Goal: Task Accomplishment & Management: Manage account settings

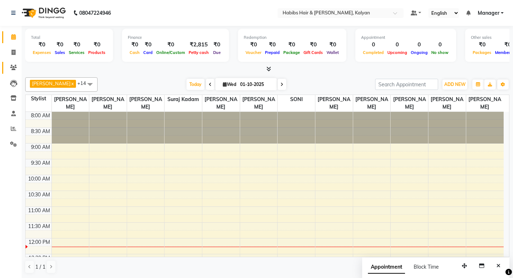
scroll to position [216, 0]
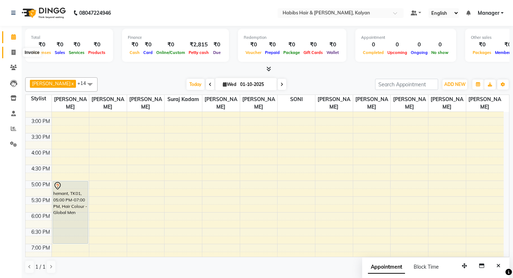
click at [16, 51] on span at bounding box center [13, 53] width 13 height 8
select select "service"
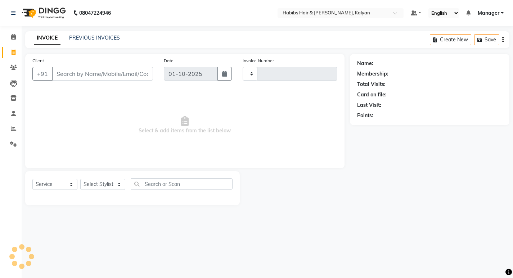
type input "3990"
select select "8185"
click at [108, 77] on input "Client" at bounding box center [103, 74] width 103 height 14
click at [100, 188] on select "Select Stylist [PERSON_NAME] Manager [PERSON_NAME] zipre [PERSON_NAME] [PERSON_…" at bounding box center [102, 184] width 45 height 11
select select "81200"
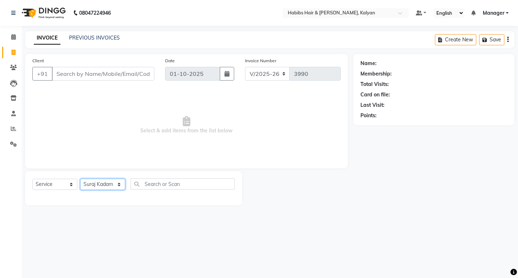
click at [80, 179] on select "Select Stylist [PERSON_NAME] Manager [PERSON_NAME] zipre [PERSON_NAME] [PERSON_…" at bounding box center [102, 184] width 45 height 11
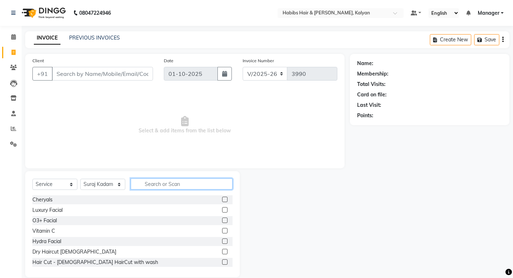
click at [153, 184] on input "text" at bounding box center [182, 184] width 102 height 11
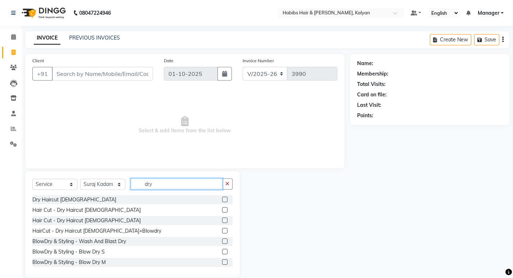
type input "dry"
click at [222, 199] on label at bounding box center [224, 199] width 5 height 5
click at [222, 199] on input "checkbox" at bounding box center [224, 200] width 5 height 5
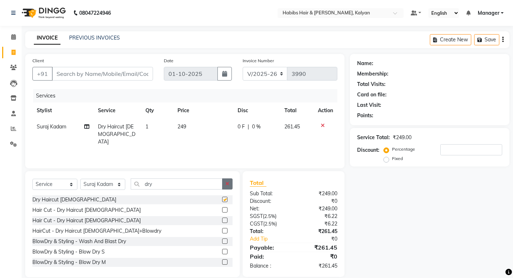
checkbox input "false"
click at [230, 185] on button "button" at bounding box center [227, 184] width 10 height 11
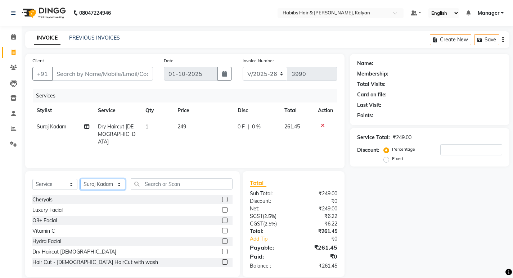
click at [101, 186] on select "Select Stylist [PERSON_NAME] Manager [PERSON_NAME] zipre [PERSON_NAME] [PERSON_…" at bounding box center [102, 184] width 45 height 11
click at [80, 179] on select "Select Stylist [PERSON_NAME] Manager [PERSON_NAME] zipre [PERSON_NAME] [PERSON_…" at bounding box center [102, 184] width 45 height 11
drag, startPoint x: 96, startPoint y: 185, endPoint x: 95, endPoint y: 179, distance: 5.4
click at [96, 184] on select "Select Stylist [PERSON_NAME] Manager [PERSON_NAME] zipre [PERSON_NAME] [PERSON_…" at bounding box center [102, 184] width 45 height 11
select select "77419"
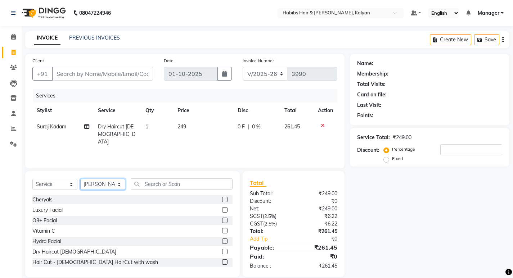
click at [80, 179] on select "Select Stylist [PERSON_NAME] Manager [PERSON_NAME] zipre [PERSON_NAME] [PERSON_…" at bounding box center [102, 184] width 45 height 11
click at [170, 180] on input "text" at bounding box center [182, 184] width 102 height 11
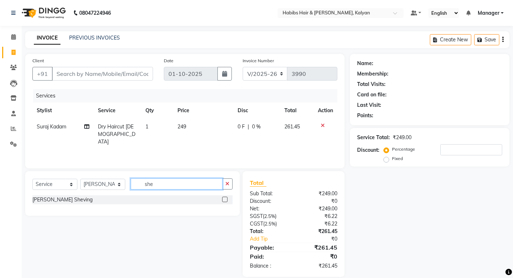
type input "she"
click at [224, 199] on label at bounding box center [224, 199] width 5 height 5
click at [224, 199] on input "checkbox" at bounding box center [224, 200] width 5 height 5
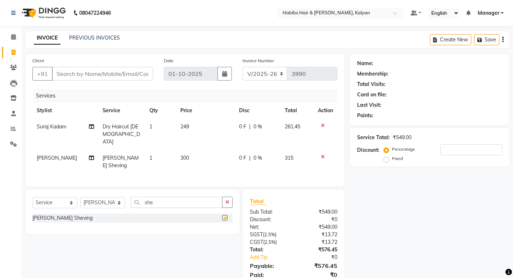
checkbox input "false"
click at [136, 71] on input "Client" at bounding box center [102, 74] width 101 height 14
click at [193, 150] on td "300" at bounding box center [205, 162] width 58 height 24
select select "77419"
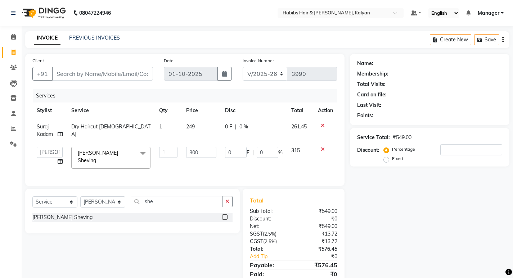
click at [193, 150] on input "300" at bounding box center [201, 152] width 30 height 11
type input "240"
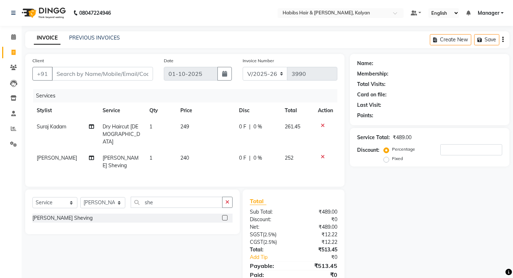
click at [233, 167] on div "Services Stylist Service Qty Price Disc Total Action Suraj Kadam Dry Haircut [D…" at bounding box center [184, 134] width 305 height 90
click at [59, 197] on select "Select Service Product Membership Package Voucher Prepaid Gift Card" at bounding box center [54, 202] width 45 height 11
select select "membership"
click at [32, 197] on select "Select Service Product Membership Package Voucher Prepaid Gift Card" at bounding box center [54, 202] width 45 height 11
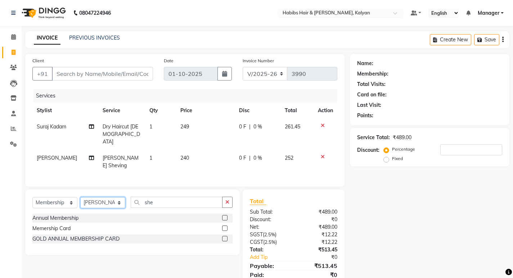
click at [94, 197] on select "Select Stylist [PERSON_NAME] Manager [PERSON_NAME] zipre [PERSON_NAME] [PERSON_…" at bounding box center [102, 202] width 45 height 11
select select "81200"
click at [80, 197] on select "Select Stylist [PERSON_NAME] Manager [PERSON_NAME] zipre [PERSON_NAME] [PERSON_…" at bounding box center [102, 202] width 45 height 11
click at [224, 236] on label at bounding box center [224, 238] width 5 height 5
click at [224, 237] on input "checkbox" at bounding box center [224, 239] width 5 height 5
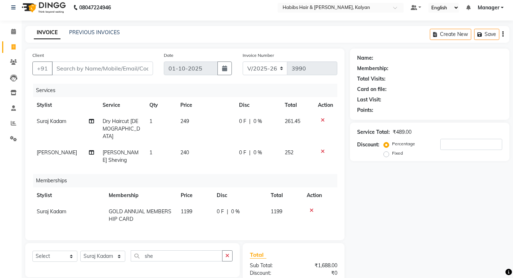
scroll to position [77, 0]
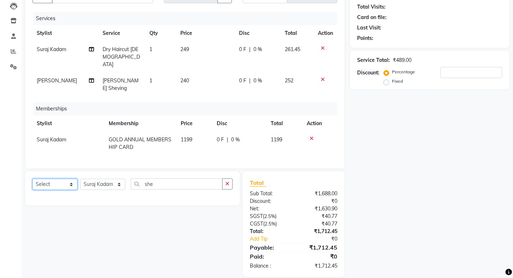
click at [47, 179] on select "Select Service Product Package Voucher Prepaid Gift Card" at bounding box center [54, 184] width 45 height 11
select select "product"
click at [32, 179] on select "Select Service Product Package Voucher Prepaid Gift Card" at bounding box center [54, 184] width 45 height 11
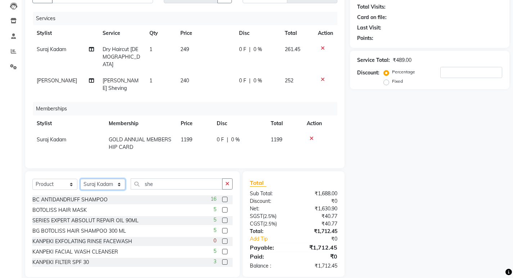
click at [93, 179] on select "Select Stylist [PERSON_NAME] Manager [PERSON_NAME] zipre [PERSON_NAME] [PERSON_…" at bounding box center [102, 184] width 45 height 11
select select "77015"
click at [80, 179] on select "Select Stylist [PERSON_NAME] Manager [PERSON_NAME] zipre [PERSON_NAME] [PERSON_…" at bounding box center [102, 184] width 45 height 11
click at [225, 179] on button "button" at bounding box center [227, 184] width 10 height 11
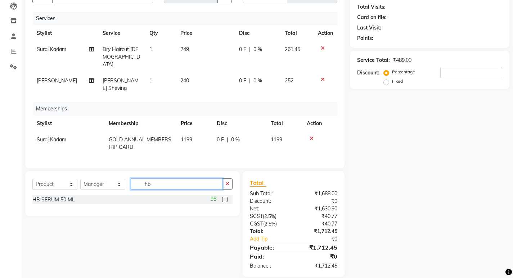
type input "hb"
click at [224, 197] on label at bounding box center [224, 199] width 5 height 5
click at [224, 198] on input "checkbox" at bounding box center [224, 200] width 5 height 5
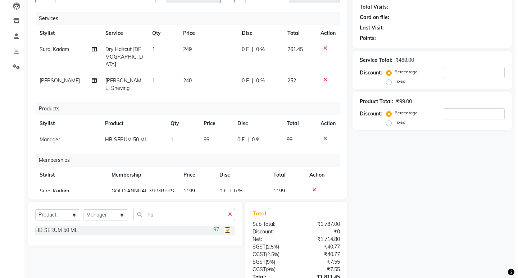
scroll to position [0, 0]
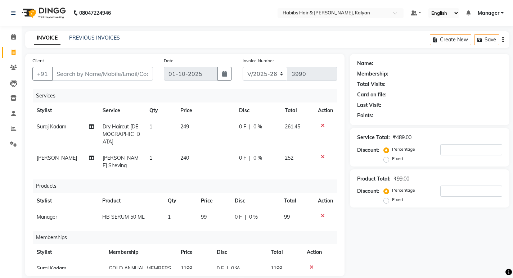
checkbox input "false"
click at [93, 68] on input "Client" at bounding box center [102, 74] width 101 height 14
type input "9"
type input "0"
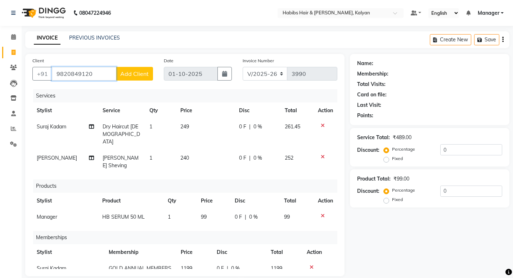
type input "9820849120"
click at [129, 77] on span "Add Client" at bounding box center [134, 73] width 28 height 7
select select "22"
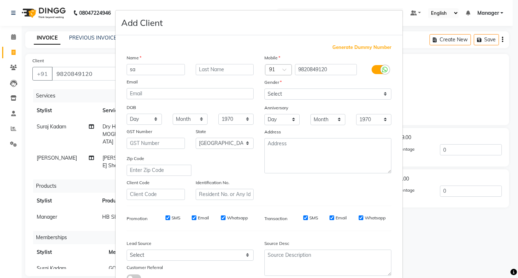
type input "s"
type input "SANJAY"
click at [351, 93] on select "Select [DEMOGRAPHIC_DATA] [DEMOGRAPHIC_DATA] Other Prefer Not To Say" at bounding box center [328, 94] width 127 height 11
select select "[DEMOGRAPHIC_DATA]"
click at [265, 89] on select "Select [DEMOGRAPHIC_DATA] [DEMOGRAPHIC_DATA] Other Prefer Not To Say" at bounding box center [328, 94] width 127 height 11
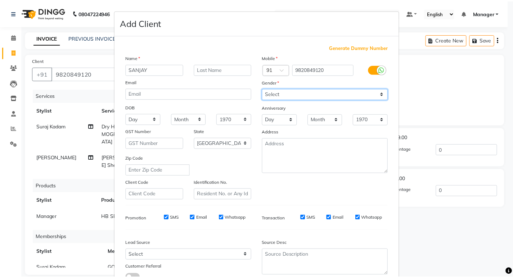
scroll to position [54, 0]
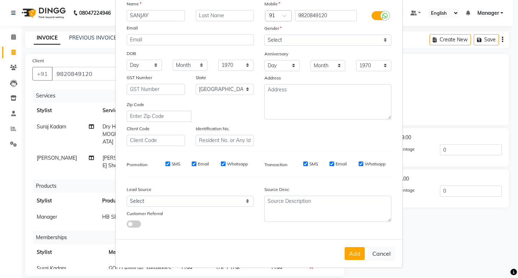
click at [350, 246] on div "Add Cancel" at bounding box center [259, 253] width 287 height 28
click at [354, 253] on button "Add" at bounding box center [355, 253] width 20 height 13
type input "98******20"
select select
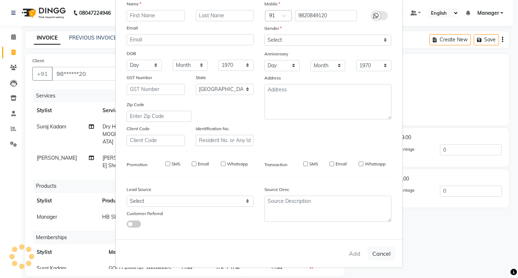
select select
select select "null"
select select
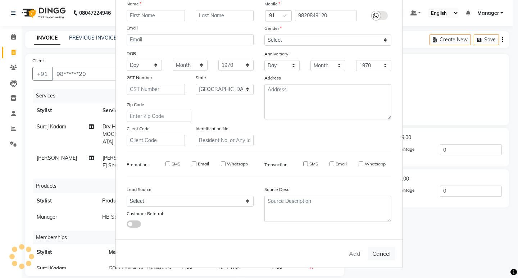
select select
checkbox input "false"
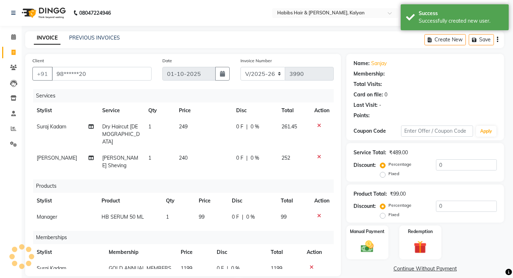
select select "1: Object"
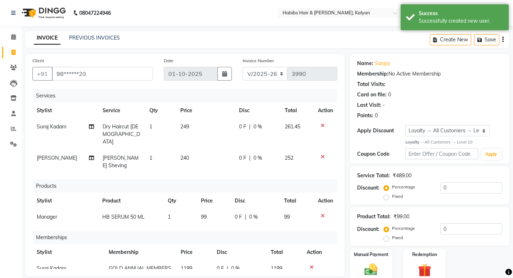
click at [265, 127] on div "0 F | 0 %" at bounding box center [257, 127] width 37 height 8
select select "81200"
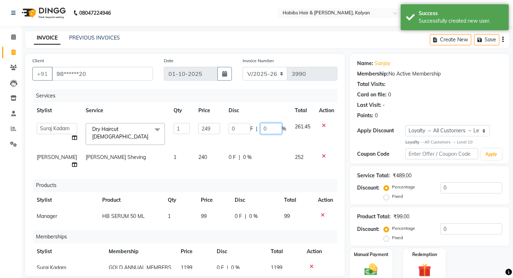
click at [265, 127] on input "0" at bounding box center [271, 128] width 22 height 11
type input "100"
click at [271, 166] on div "Services Stylist Service Qty Price Disc Total Action [PERSON_NAME] Manager [PER…" at bounding box center [184, 179] width 305 height 180
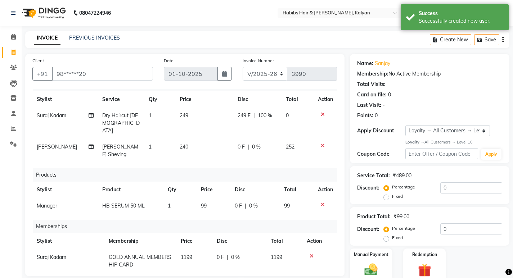
scroll to position [108, 0]
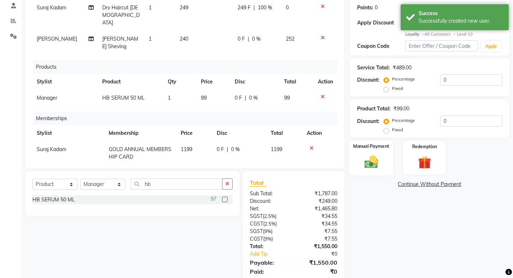
click at [370, 146] on label "Manual Payment" at bounding box center [371, 146] width 36 height 7
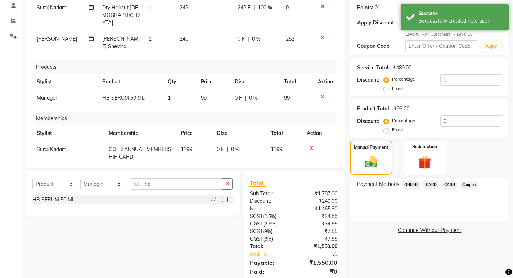
click at [470, 186] on span "Coupon" at bounding box center [469, 185] width 18 height 8
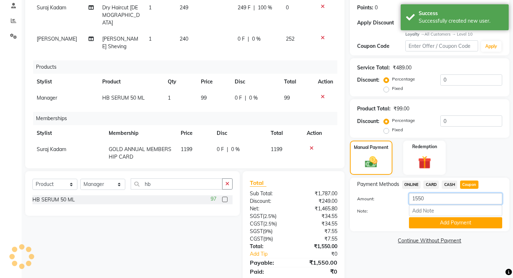
drag, startPoint x: 352, startPoint y: 194, endPoint x: 335, endPoint y: 194, distance: 17.3
click at [335, 194] on div "Client +91 98******20 Date [DATE] Invoice Number V/2025 V/[PHONE_NUMBER] Servic…" at bounding box center [267, 119] width 495 height 346
type input "99"
click at [457, 221] on button "Add Payment" at bounding box center [455, 222] width 93 height 11
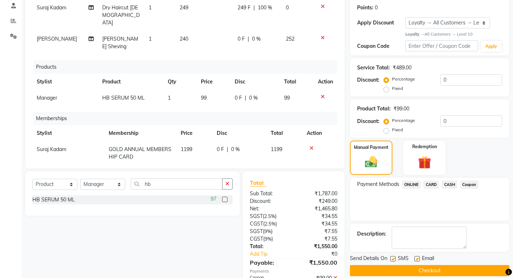
scroll to position [180, 0]
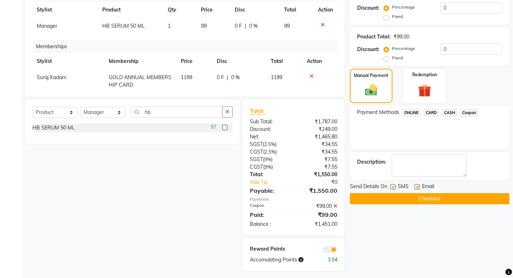
click at [449, 112] on span "CASH" at bounding box center [449, 113] width 15 height 8
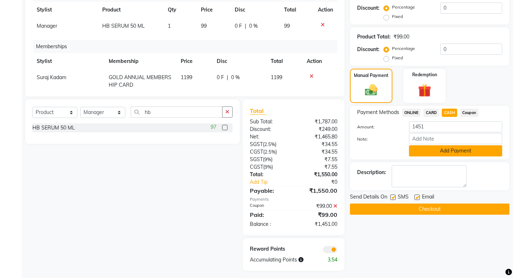
click at [451, 150] on button "Add Payment" at bounding box center [455, 150] width 93 height 11
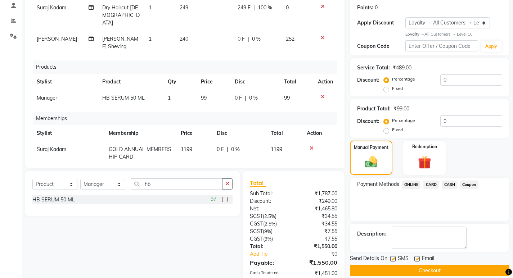
scroll to position [202, 0]
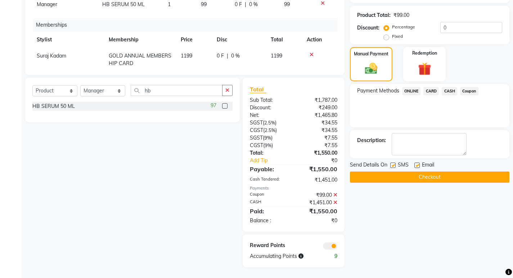
click at [335, 194] on icon at bounding box center [335, 195] width 4 height 5
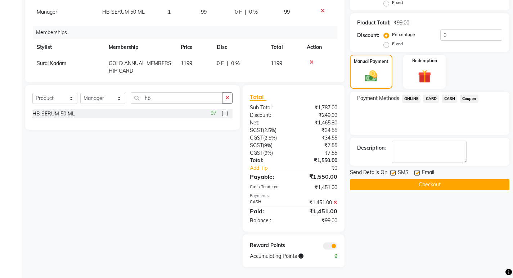
click at [335, 203] on icon at bounding box center [335, 202] width 4 height 5
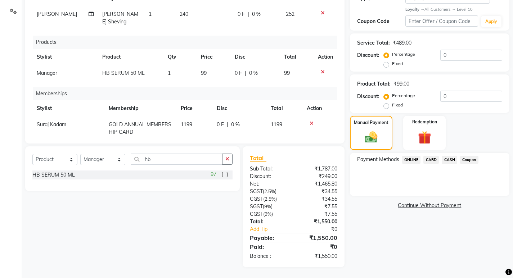
click at [470, 160] on span "Coupon" at bounding box center [469, 160] width 18 height 8
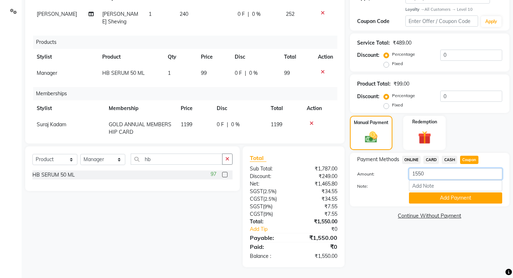
drag, startPoint x: 383, startPoint y: 171, endPoint x: 361, endPoint y: 169, distance: 22.0
click at [361, 169] on div "Amount: 1550" at bounding box center [430, 174] width 156 height 12
type input "99"
click at [469, 201] on button "Add Payment" at bounding box center [455, 198] width 93 height 11
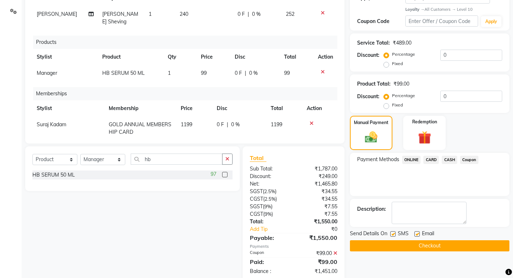
click at [447, 162] on span "CASH" at bounding box center [449, 160] width 15 height 8
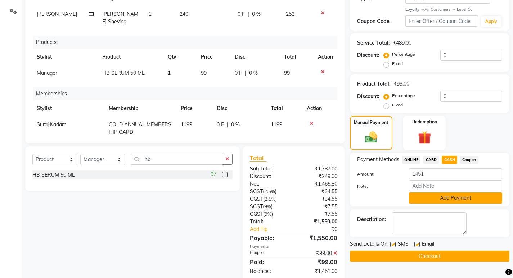
click at [455, 199] on button "Add Payment" at bounding box center [455, 198] width 93 height 11
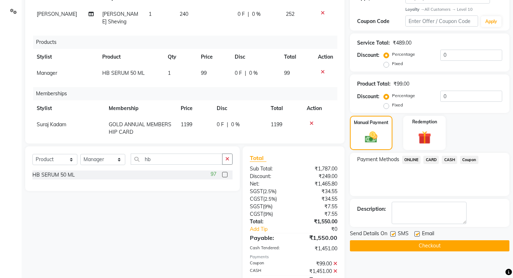
scroll to position [202, 0]
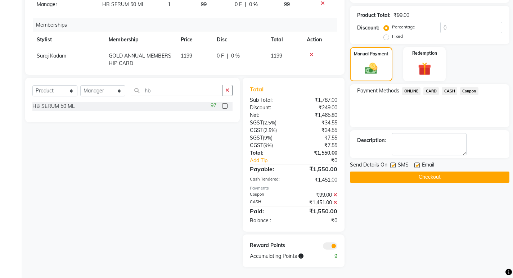
click at [459, 174] on button "Checkout" at bounding box center [429, 177] width 159 height 11
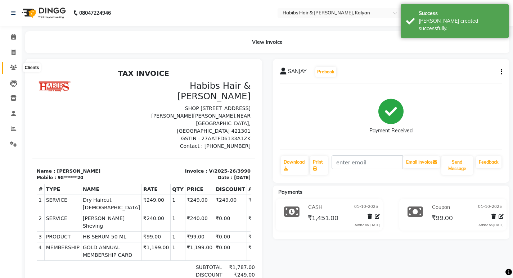
click at [13, 71] on span at bounding box center [13, 68] width 13 height 8
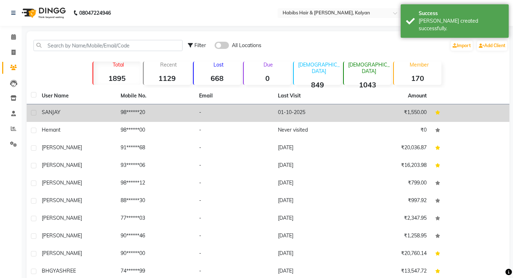
click at [163, 121] on td "98******20" at bounding box center [155, 113] width 79 height 18
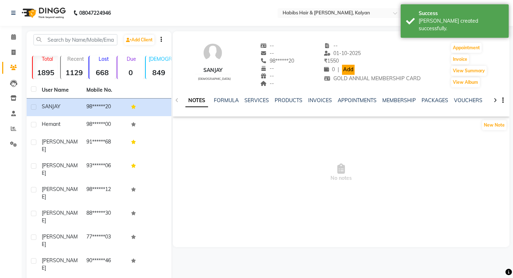
click at [347, 73] on link "Add" at bounding box center [348, 70] width 13 height 10
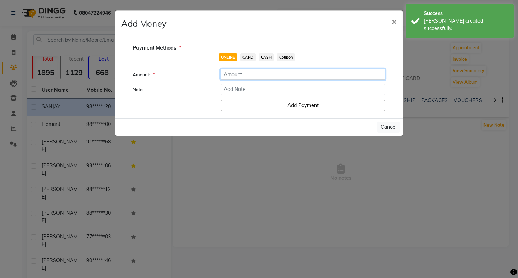
click at [267, 75] on input "number" at bounding box center [303, 74] width 165 height 11
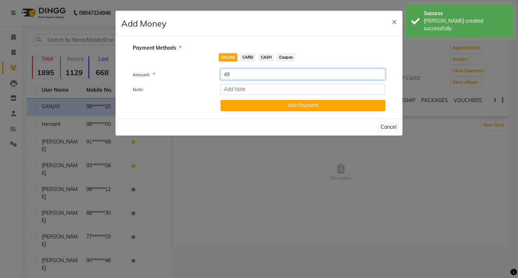
type input "49"
click at [266, 54] on span "CASH" at bounding box center [266, 57] width 15 height 8
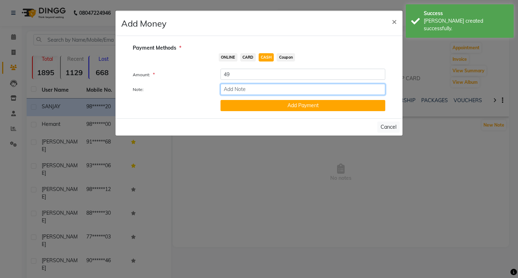
click at [263, 89] on input "Note:" at bounding box center [303, 89] width 165 height 11
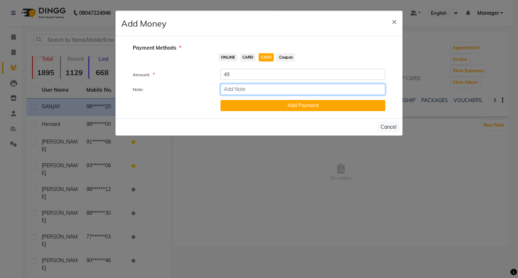
type input "extra payment"
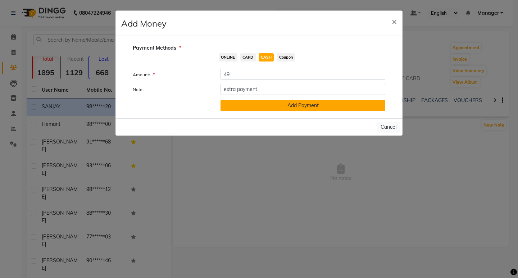
click at [270, 107] on button "Add Payment" at bounding box center [303, 105] width 165 height 11
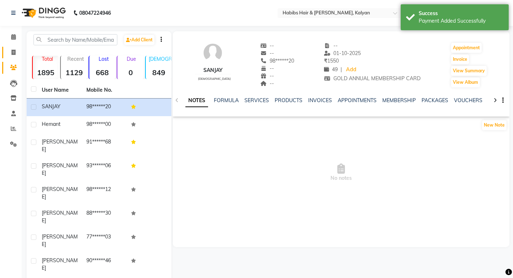
click at [8, 57] on link "Invoice" at bounding box center [10, 53] width 17 height 12
select select "8185"
select select "service"
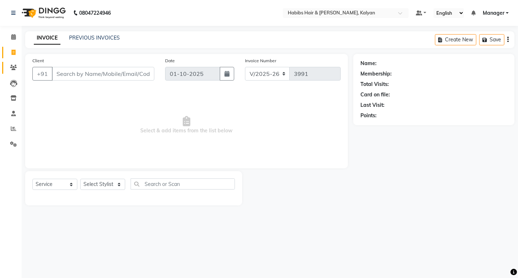
click at [18, 72] on link "Clients" at bounding box center [10, 68] width 17 height 12
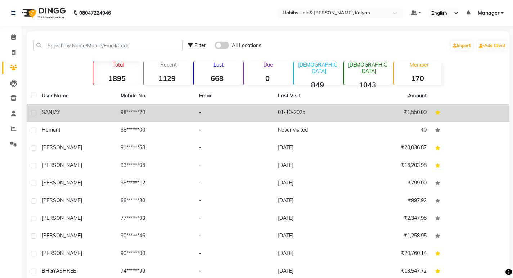
click at [217, 111] on td "-" at bounding box center [234, 113] width 79 height 18
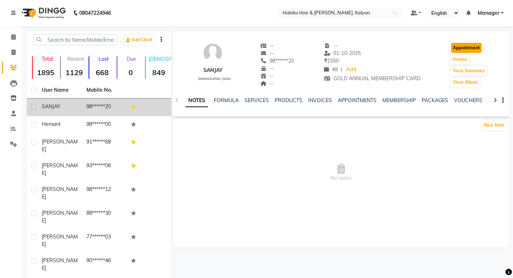
click at [474, 50] on button "Appointment" at bounding box center [466, 48] width 31 height 10
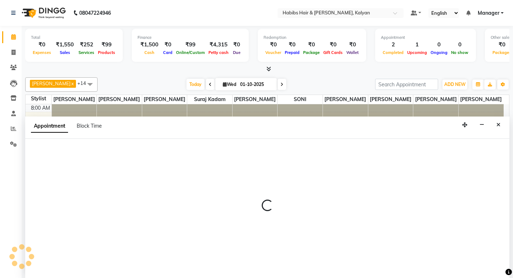
scroll to position [0, 0]
select select "540"
select select "tentative"
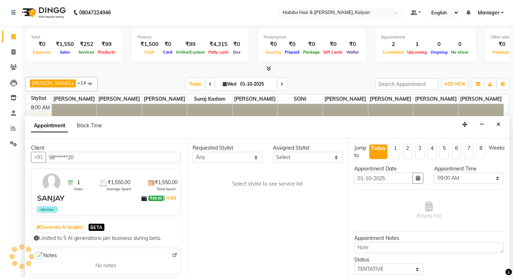
scroll to position [127, 0]
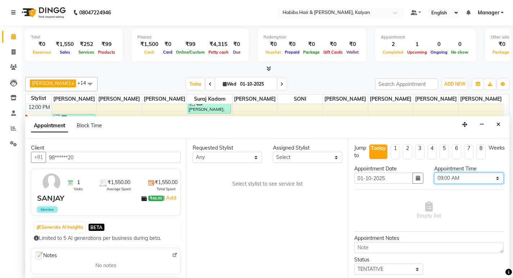
click at [480, 180] on select "Select 09:00 AM 09:15 AM 09:30 AM 09:45 AM 10:00 AM 10:15 AM 10:30 AM 10:45 AM …" at bounding box center [468, 178] width 69 height 11
select select "900"
click at [434, 173] on select "Select 09:00 AM 09:15 AM 09:30 AM 09:45 AM 10:00 AM 10:15 AM 10:30 AM 10:45 AM …" at bounding box center [468, 178] width 69 height 11
click at [302, 154] on select "Select [PERSON_NAME] [PERSON_NAME] [PERSON_NAME] Priyanka [PERSON_NAME] [PERSON…" at bounding box center [307, 157] width 69 height 11
select select "80296"
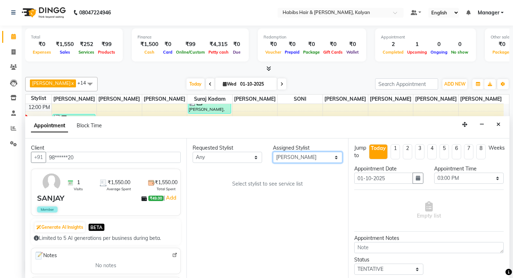
click at [273, 152] on select "Select [PERSON_NAME] [PERSON_NAME] [PERSON_NAME] Priyanka [PERSON_NAME] [PERSON…" at bounding box center [307, 157] width 69 height 11
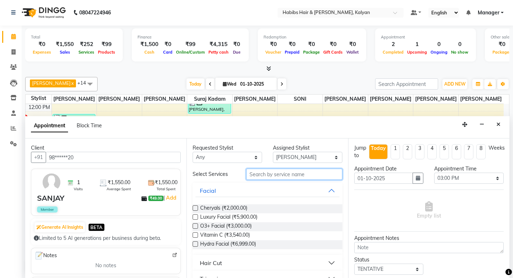
click at [274, 175] on input "text" at bounding box center [294, 174] width 96 height 11
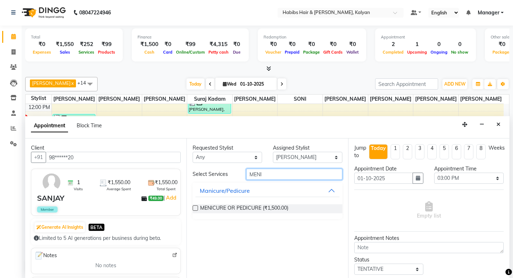
type input "MENI"
click at [194, 208] on label at bounding box center [195, 208] width 5 height 5
click at [194, 208] on input "checkbox" at bounding box center [195, 209] width 5 height 5
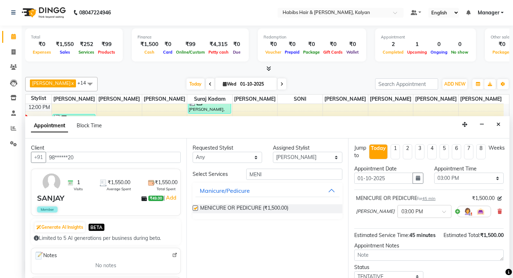
checkbox input "false"
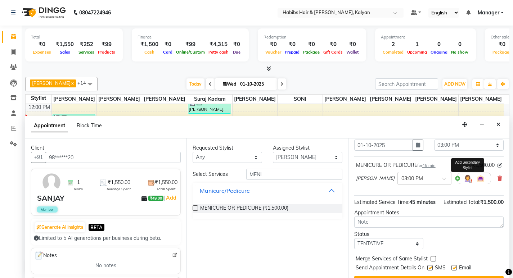
scroll to position [57, 0]
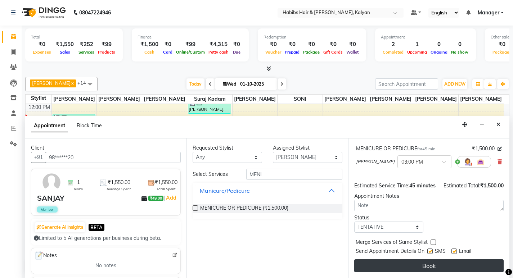
click at [454, 270] on button "Book" at bounding box center [428, 266] width 149 height 13
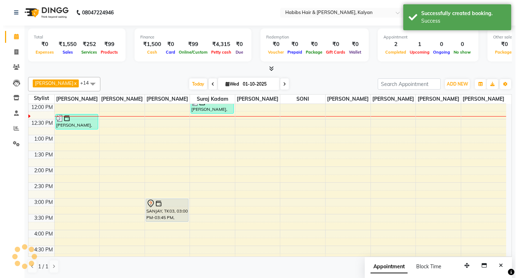
scroll to position [0, 0]
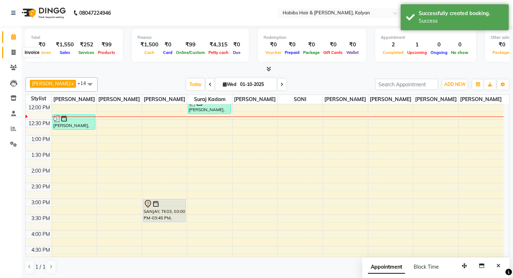
click at [8, 52] on span at bounding box center [13, 53] width 13 height 8
select select "service"
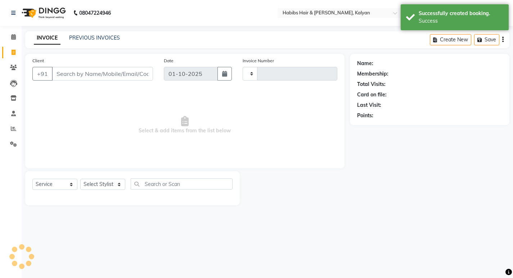
type input "3991"
select select "8185"
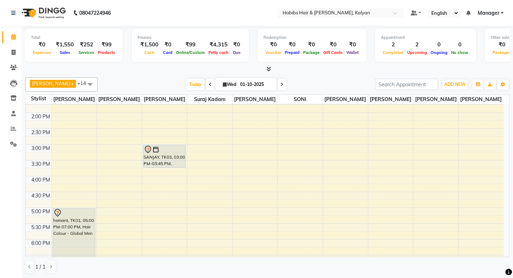
scroll to position [216, 0]
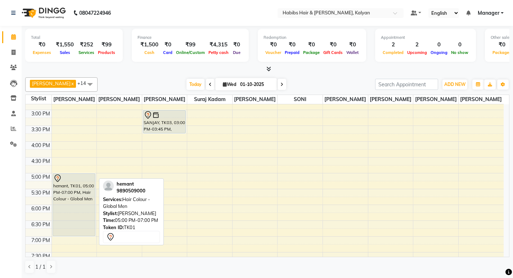
click at [85, 213] on div "hemant, TK01, 05:00 PM-07:00 PM, Hair Colour - Global Men" at bounding box center [74, 205] width 42 height 62
select select "7"
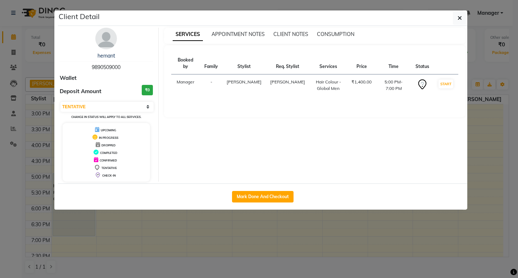
click at [105, 220] on ngb-modal-window "Client Detail hemant 9890509000 Wallet Deposit Amount ₹0 Select IN SERVICE CONF…" at bounding box center [259, 139] width 518 height 278
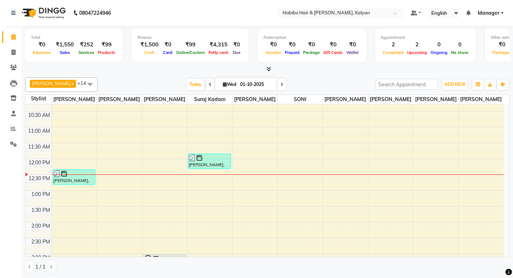
scroll to position [0, 0]
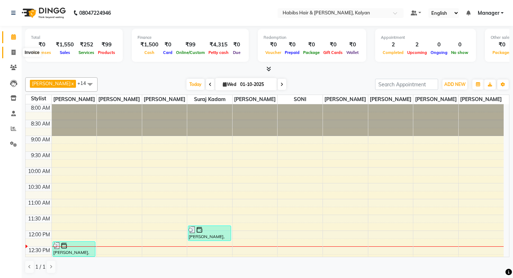
click at [10, 55] on span at bounding box center [13, 53] width 13 height 8
select select "8185"
select select "service"
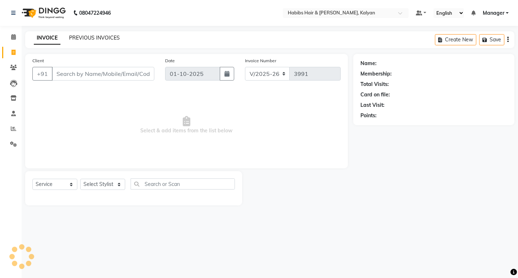
click at [89, 39] on link "PREVIOUS INVOICES" at bounding box center [94, 38] width 51 height 6
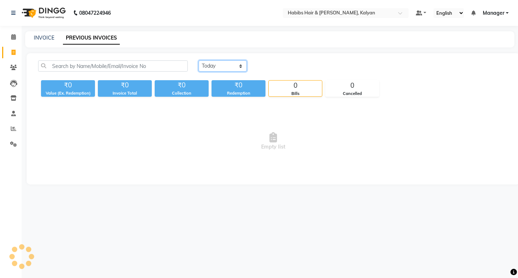
click at [222, 67] on select "Today Yesterday Custom Range" at bounding box center [223, 65] width 48 height 11
select select "yesterday"
click at [199, 60] on select "Today Yesterday Custom Range" at bounding box center [223, 65] width 48 height 11
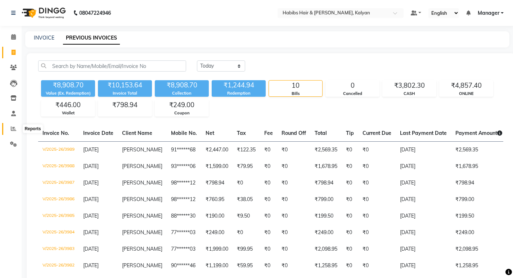
click at [13, 128] on icon at bounding box center [13, 128] width 5 height 5
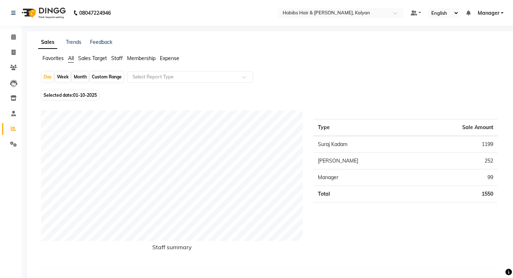
click at [119, 56] on span "Staff" at bounding box center [117, 58] width 12 height 6
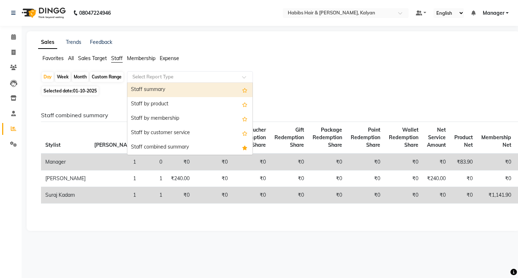
click at [245, 72] on div "Select Report Type" at bounding box center [190, 77] width 126 height 12
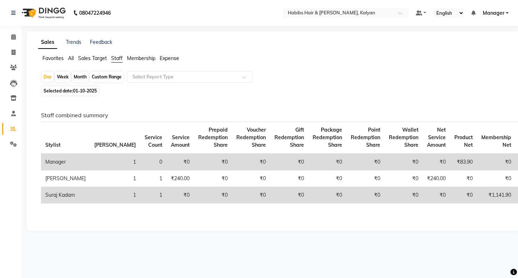
click at [74, 91] on span "01-10-2025" at bounding box center [85, 90] width 24 height 5
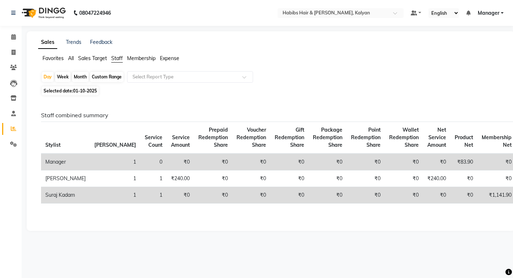
select select "10"
select select "2025"
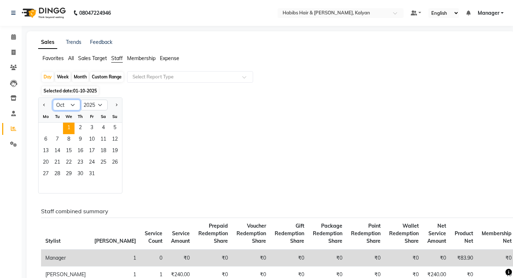
click at [71, 104] on select "Jan Feb Mar Apr May Jun Jul Aug Sep Oct Nov Dec" at bounding box center [66, 105] width 27 height 11
select select "9"
click at [53, 100] on select "Jan Feb Mar Apr May Jun Jul Aug Sep Oct Nov Dec" at bounding box center [66, 105] width 27 height 11
click at [57, 174] on span "30" at bounding box center [57, 175] width 12 height 12
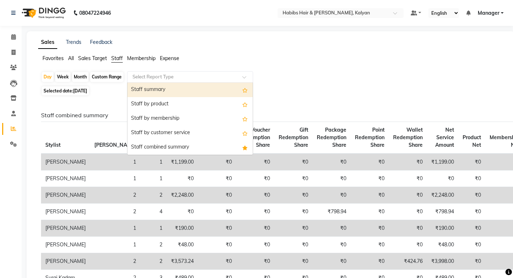
click at [143, 78] on input "text" at bounding box center [183, 76] width 104 height 7
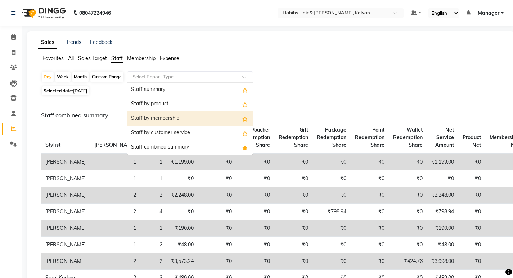
click at [172, 113] on div "Staff by membership" at bounding box center [189, 119] width 125 height 14
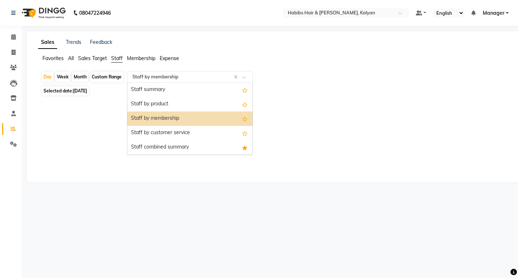
click at [208, 73] on input "text" at bounding box center [183, 76] width 104 height 7
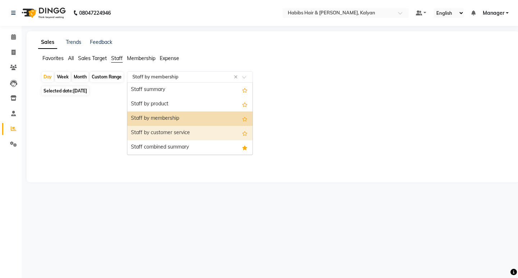
click at [193, 130] on div "Staff by customer service" at bounding box center [189, 133] width 125 height 14
select select "csv"
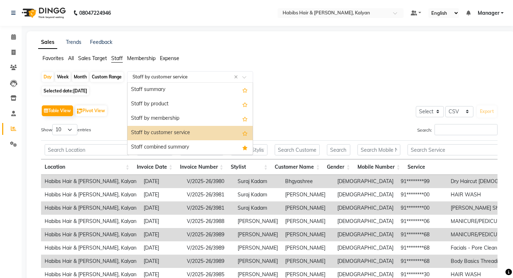
click at [211, 75] on input "text" at bounding box center [183, 76] width 104 height 7
click at [211, 149] on div "Staff combined summary" at bounding box center [189, 147] width 125 height 14
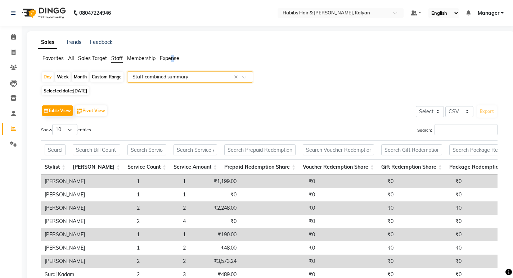
click at [174, 57] on span "Expense" at bounding box center [169, 58] width 19 height 6
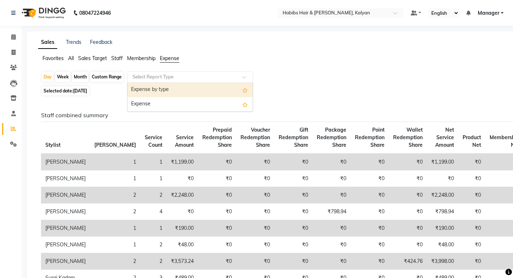
click at [176, 75] on input "text" at bounding box center [183, 76] width 104 height 7
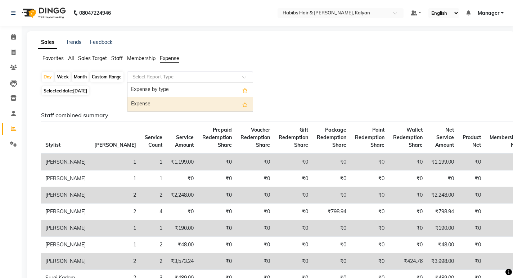
click at [191, 104] on div "Expense" at bounding box center [189, 104] width 125 height 14
select select "csv"
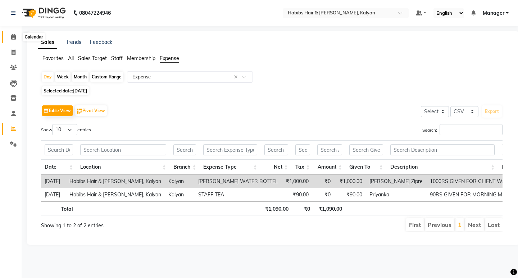
click at [10, 37] on span at bounding box center [13, 37] width 13 height 8
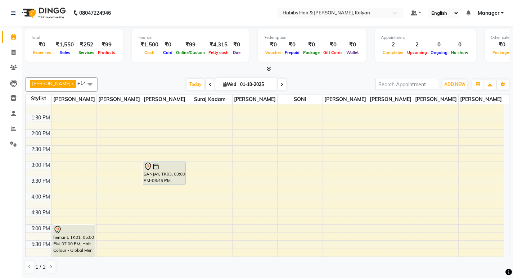
scroll to position [216, 0]
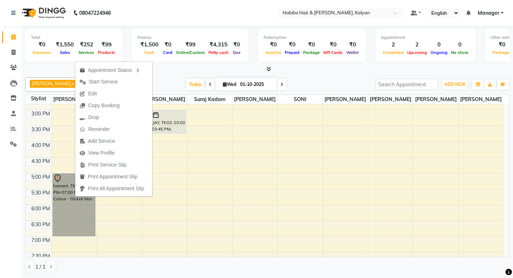
click at [105, 238] on div "8:00 AM 8:30 AM 9:00 AM 9:30 AM 10:00 AM 10:30 AM 11:00 AM 11:30 AM 12:00 PM 12…" at bounding box center [265, 125] width 478 height 475
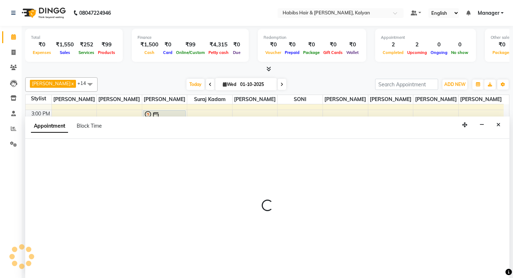
scroll to position [0, 0]
select select "79306"
select select "1140"
select select "tentative"
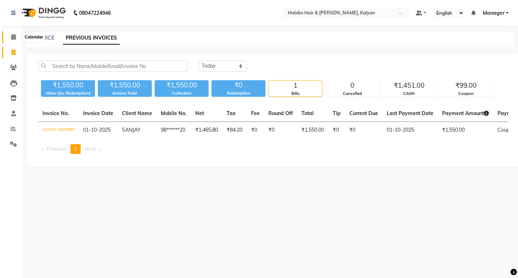
click at [18, 38] on span at bounding box center [13, 37] width 13 height 8
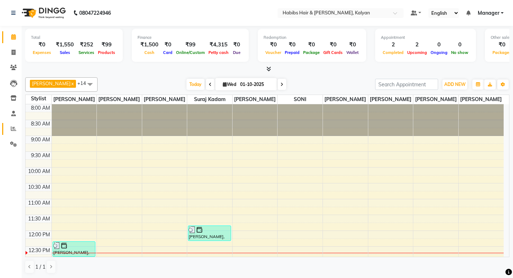
click at [15, 128] on icon at bounding box center [13, 128] width 5 height 5
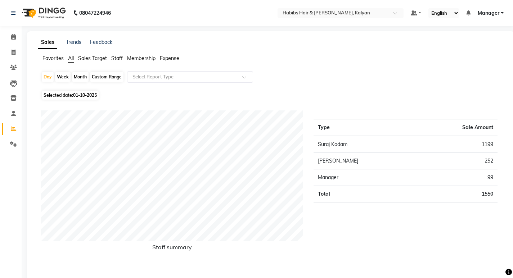
click at [75, 95] on span "01-10-2025" at bounding box center [85, 95] width 24 height 5
select select "10"
select select "2025"
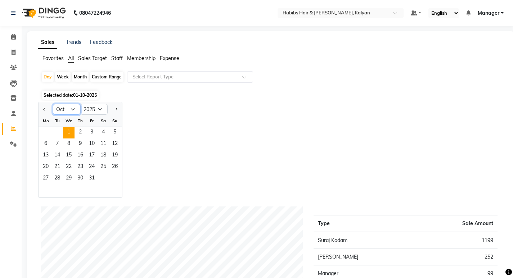
click at [72, 114] on select "Jan Feb Mar Apr May Jun Jul Aug Sep Oct Nov Dec" at bounding box center [66, 109] width 27 height 11
select select "9"
click at [53, 104] on select "Jan Feb Mar Apr May Jun Jul Aug Sep Oct Nov Dec" at bounding box center [66, 109] width 27 height 11
click at [58, 177] on span "30" at bounding box center [57, 179] width 12 height 12
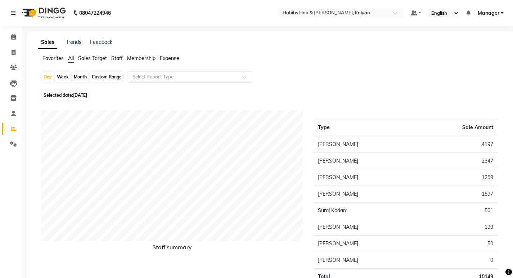
click at [167, 58] on span "Expense" at bounding box center [169, 58] width 19 height 6
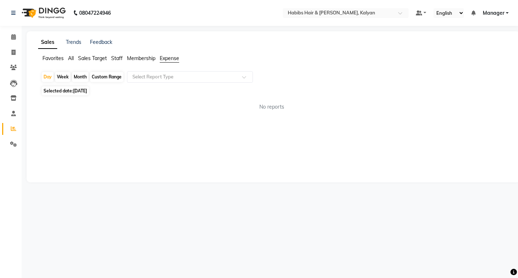
click at [169, 73] on input "text" at bounding box center [183, 76] width 104 height 7
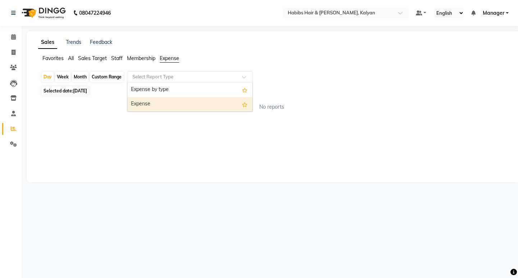
click at [179, 103] on div "Expense" at bounding box center [189, 104] width 125 height 14
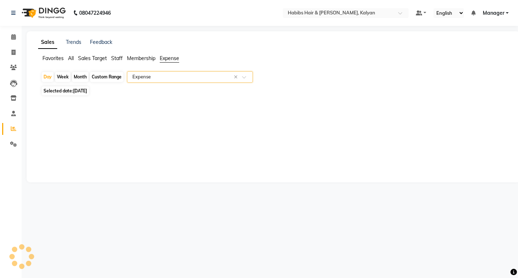
select select "csv"
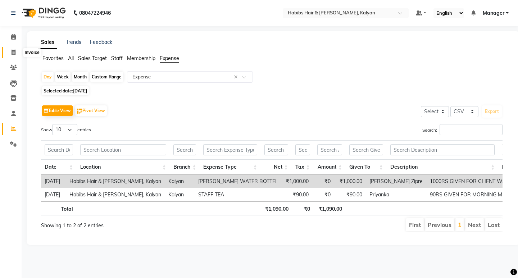
click at [11, 55] on span at bounding box center [13, 53] width 13 height 8
select select "8185"
select select "service"
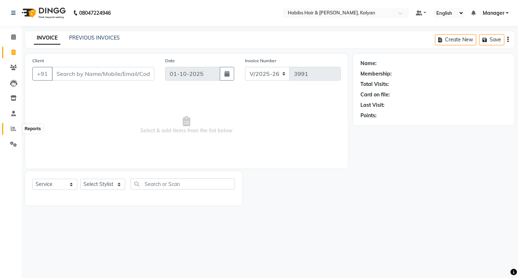
click at [15, 126] on span at bounding box center [13, 129] width 13 height 8
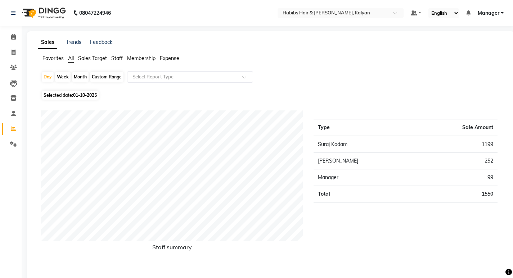
click at [74, 93] on span "01-10-2025" at bounding box center [85, 95] width 24 height 5
select select "10"
select select "2025"
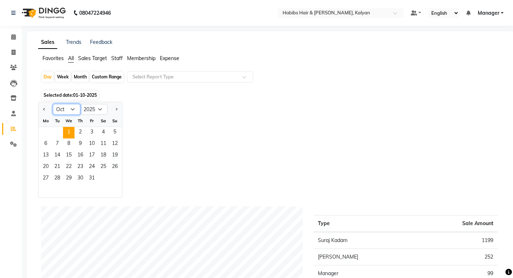
click at [67, 108] on select "Jan Feb Mar Apr May Jun Jul Aug Sep Oct Nov Dec" at bounding box center [66, 109] width 27 height 11
click at [53, 104] on select "Jan Feb Mar Apr May Jun Jul Aug Sep Oct Nov Dec" at bounding box center [66, 109] width 27 height 11
click at [68, 112] on select "Jan Feb Mar Apr May Jun Jul Aug Sep Oct Nov Dec" at bounding box center [66, 109] width 27 height 11
select select "9"
click at [53, 104] on select "Jan Feb Mar Apr May Jun Jul Aug Sep Oct Nov Dec" at bounding box center [66, 109] width 27 height 11
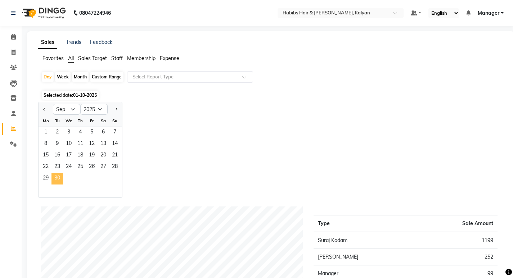
click at [59, 181] on span "30" at bounding box center [57, 179] width 12 height 12
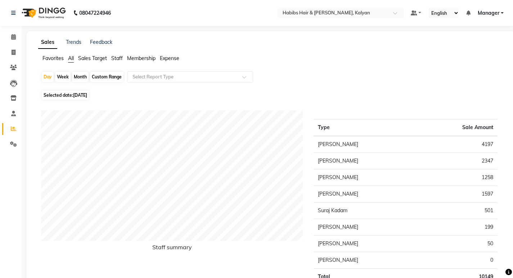
click at [118, 59] on span "Staff" at bounding box center [117, 58] width 12 height 6
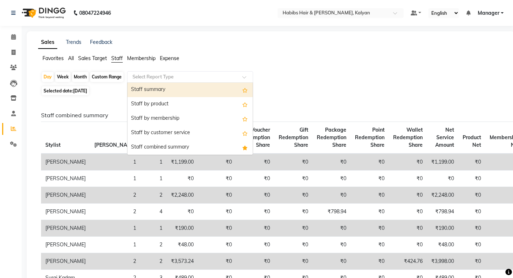
click at [164, 80] on input "text" at bounding box center [183, 76] width 104 height 7
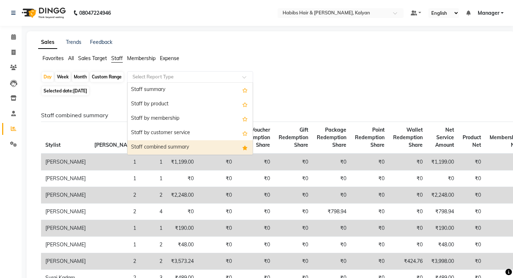
click at [176, 141] on div "Staff combined summary" at bounding box center [189, 147] width 125 height 14
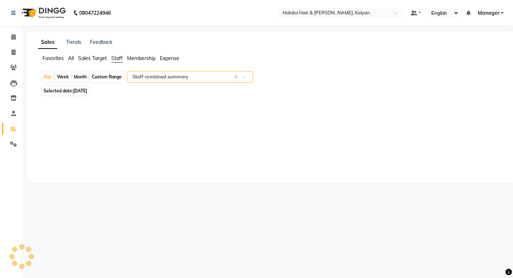
select select "csv"
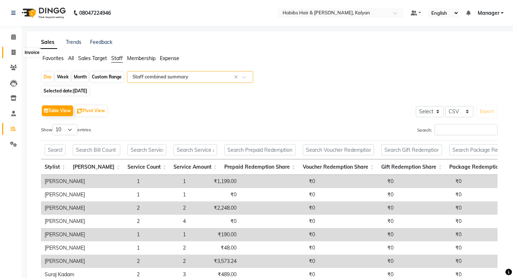
click at [9, 54] on span at bounding box center [13, 53] width 13 height 8
select select "service"
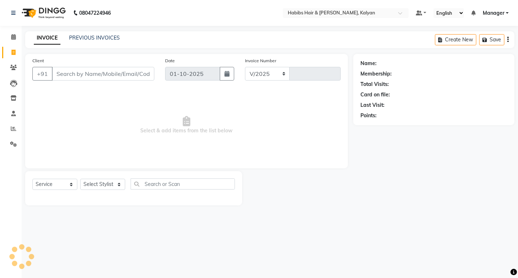
select select "8185"
type input "3991"
click at [15, 35] on icon at bounding box center [13, 36] width 5 height 5
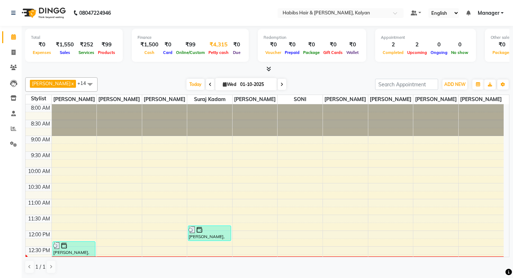
click at [218, 50] on div "Petty cash" at bounding box center [219, 53] width 24 height 8
click at [212, 44] on div "₹4,315" at bounding box center [219, 45] width 24 height 8
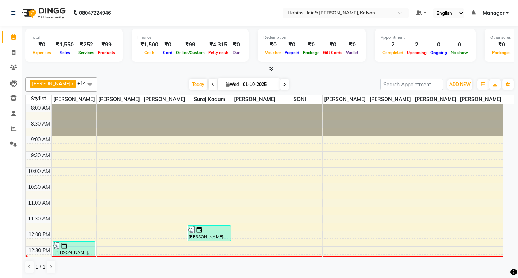
select select "7313"
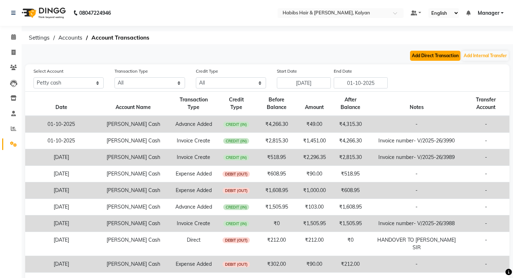
click at [445, 53] on button "Add Direct Transaction" at bounding box center [435, 56] width 50 height 10
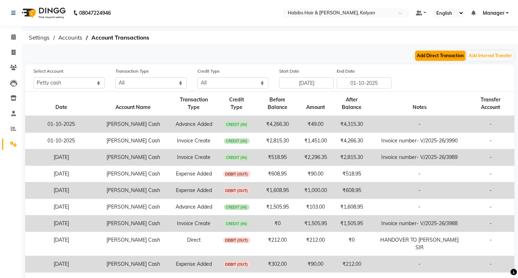
select select "direct"
select select "7313"
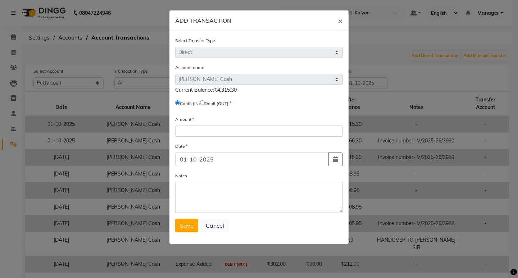
click at [205, 102] on input "radio" at bounding box center [202, 102] width 5 height 5
radio input "true"
click at [209, 132] on input "number" at bounding box center [259, 131] width 168 height 11
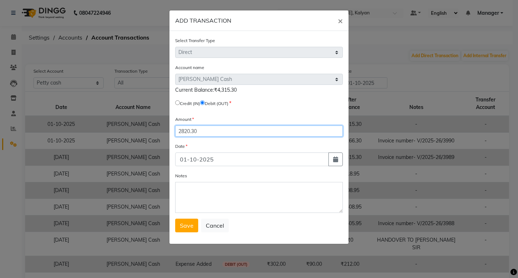
type input "2820.30"
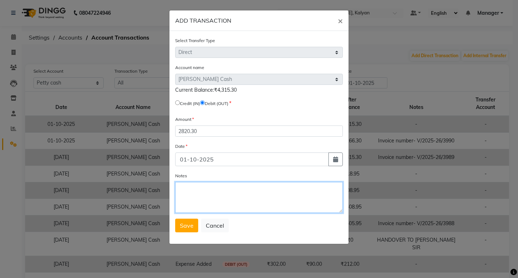
click at [232, 198] on textarea "Notes" at bounding box center [259, 197] width 168 height 31
type textarea "HANDOVER TO SHUBHAM SIR"
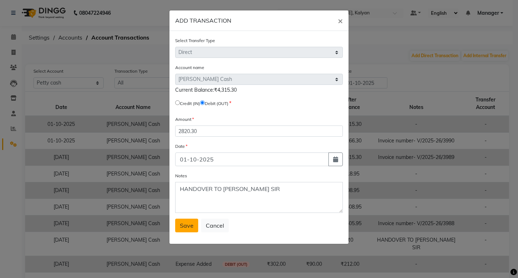
click at [181, 227] on span "Save" at bounding box center [187, 225] width 14 height 7
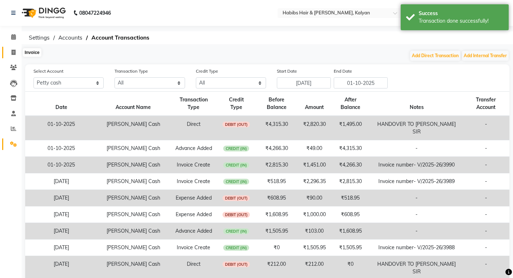
click at [17, 51] on span at bounding box center [13, 53] width 13 height 8
select select "8185"
select select "service"
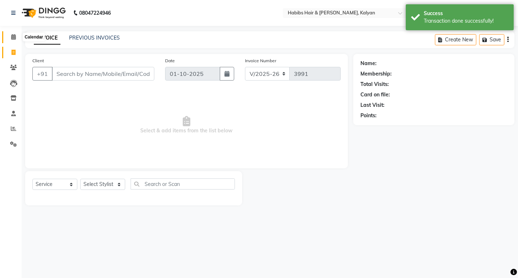
click at [12, 34] on span at bounding box center [13, 37] width 13 height 8
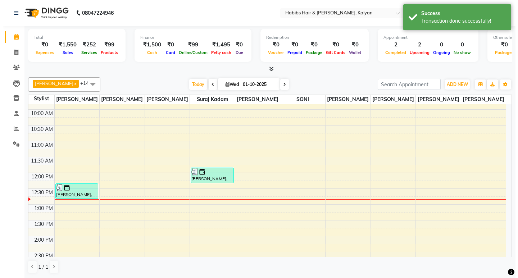
scroll to position [55, 0]
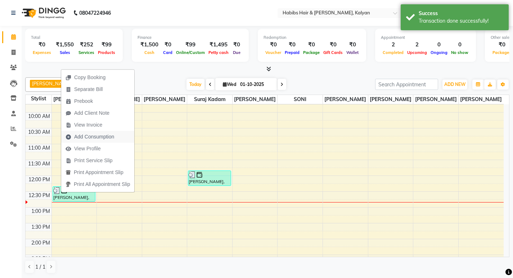
click at [91, 138] on span "Add Consumption" at bounding box center [94, 137] width 40 height 8
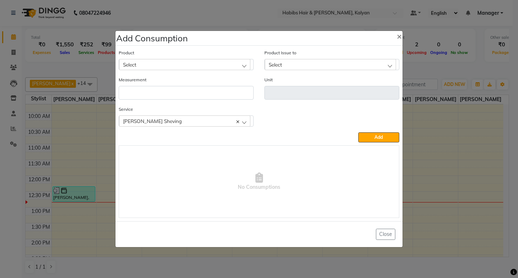
click at [154, 64] on div "Select" at bounding box center [184, 64] width 131 height 11
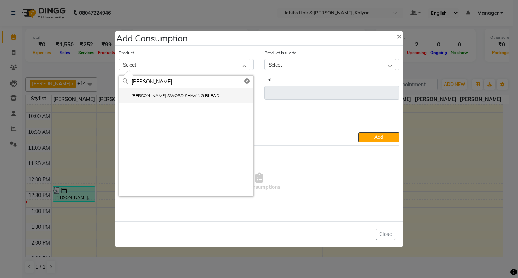
type input "WILK"
click at [174, 96] on label "WILKINSON SWORD SHAVING BLEAD" at bounding box center [171, 96] width 97 height 6
type input "pc"
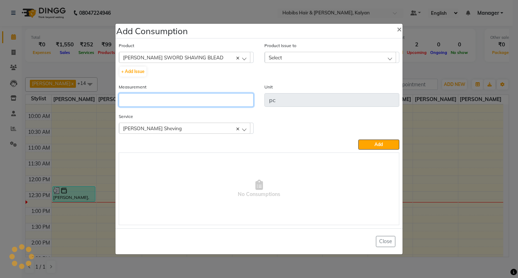
click at [174, 96] on input "number" at bounding box center [186, 100] width 135 height 14
type input "1"
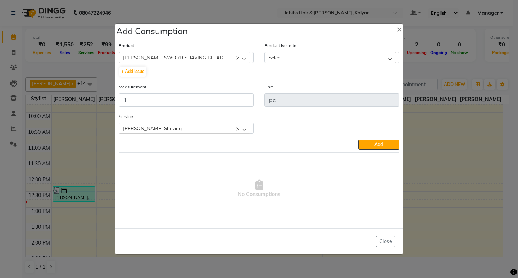
click at [333, 54] on div "Select" at bounding box center [330, 57] width 131 height 11
click at [363, 88] on label "2025-06-30, Issued to: Suraj Kadam, Balance: 193" at bounding box center [323, 88] width 108 height 6
click at [389, 142] on button "Add" at bounding box center [379, 145] width 41 height 10
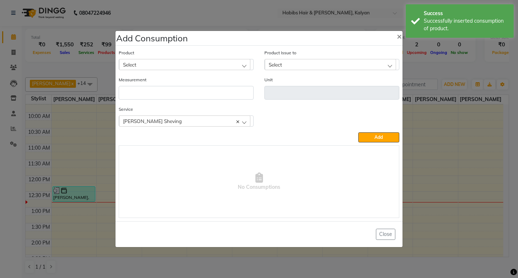
click at [209, 60] on div "Select" at bounding box center [184, 64] width 131 height 11
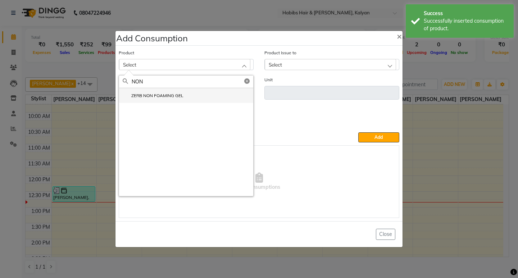
type input "NON"
click at [168, 98] on label "ZERB NON FOAMING GEL" at bounding box center [153, 96] width 61 height 6
type input "ml"
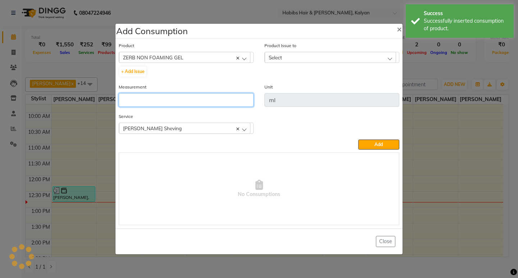
click at [168, 98] on input "number" at bounding box center [186, 100] width 135 height 14
type input "5"
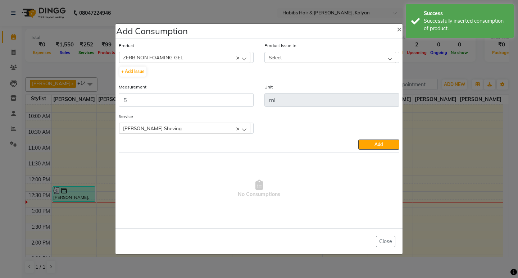
click at [378, 54] on div "Select" at bounding box center [330, 57] width 131 height 11
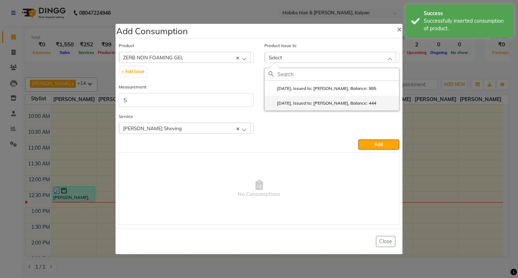
click at [381, 100] on li "2025-08-18, Issued to: Suraj Kadam, Balance: 444" at bounding box center [332, 103] width 134 height 15
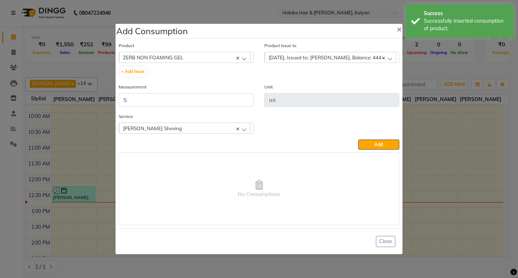
drag, startPoint x: 377, startPoint y: 141, endPoint x: 309, endPoint y: 118, distance: 71.9
click at [375, 141] on button "Add" at bounding box center [379, 145] width 41 height 10
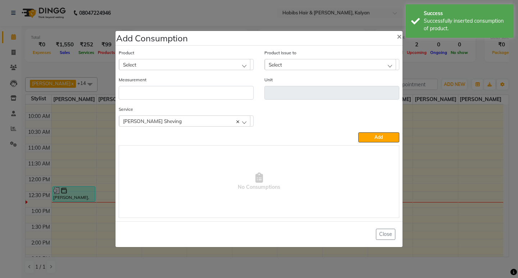
click at [198, 62] on div "Select" at bounding box center [184, 64] width 131 height 11
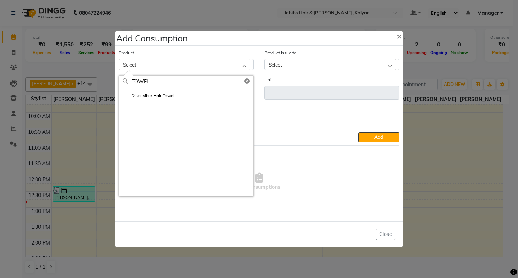
type input "TOWEL"
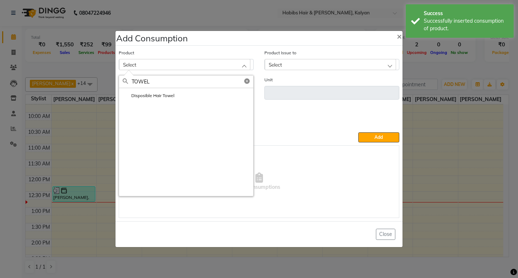
click at [181, 92] on li "Disposible Hair Towel" at bounding box center [186, 95] width 134 height 15
type input "pc"
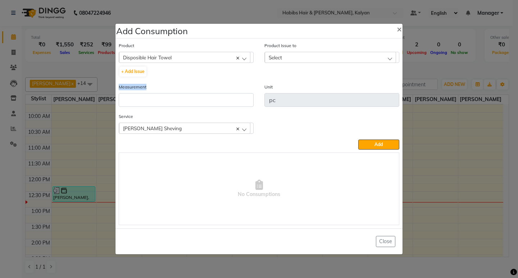
drag, startPoint x: 181, startPoint y: 92, endPoint x: 185, endPoint y: 96, distance: 5.6
click at [185, 96] on div "Measurement" at bounding box center [186, 95] width 135 height 24
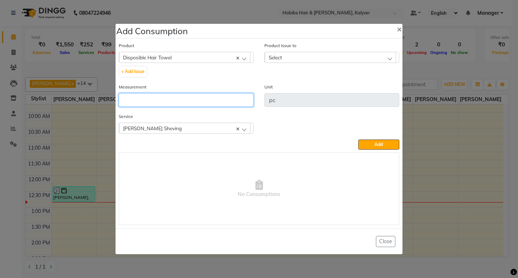
click at [189, 103] on input "number" at bounding box center [186, 100] width 135 height 14
type input "1"
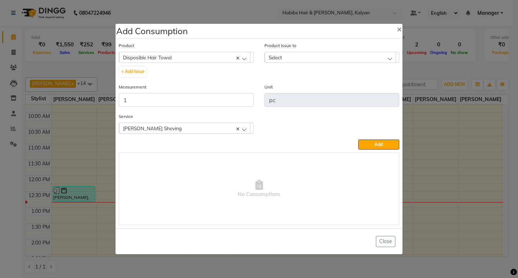
click at [351, 50] on div "Product Issue to Select 2025-09-28, Issued to: Omkar Patil, Balance: 22" at bounding box center [332, 52] width 135 height 21
click at [357, 66] on div "Product Issue to Select 2025-09-28, Issued to: Omkar Patil, Balance: 22" at bounding box center [332, 62] width 146 height 41
click at [355, 62] on div "Select" at bounding box center [330, 57] width 131 height 11
click at [374, 89] on li "2025-09-28, Issued to: Omkar Patil, Balance: 22" at bounding box center [332, 88] width 134 height 15
click at [369, 150] on div "Product Disposible Hair Towel 001 BANANA POWDER 10GM + Add Issue Product Issue …" at bounding box center [259, 133] width 284 height 187
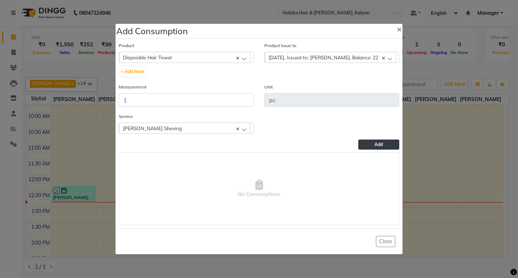
click at [365, 147] on button "Add" at bounding box center [379, 145] width 41 height 10
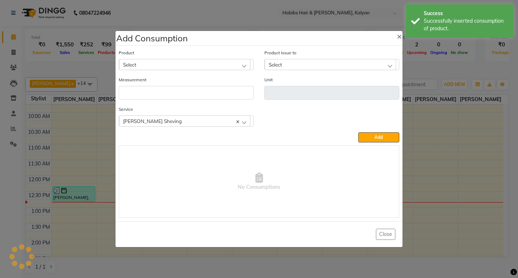
click at [475, 63] on ngb-modal-window "Add Consumption × Product Select 001 BANANA POWDER 10GM Product Issue to Select…" at bounding box center [259, 139] width 518 height 278
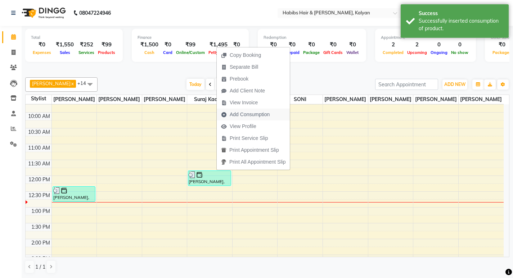
click at [245, 111] on span "Add Consumption" at bounding box center [245, 115] width 57 height 12
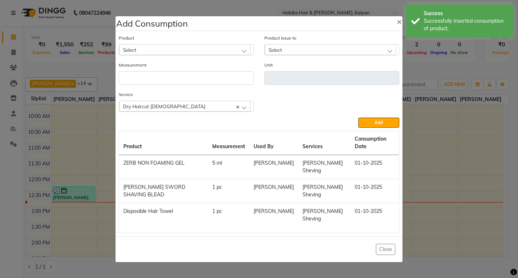
click at [198, 49] on div "Select" at bounding box center [184, 49] width 131 height 11
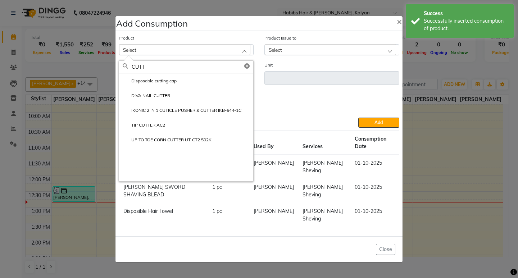
type input "CUTT"
click at [185, 85] on li "Disposable cutting cap" at bounding box center [186, 80] width 134 height 15
type input "pc"
click at [185, 85] on input "number" at bounding box center [186, 78] width 135 height 14
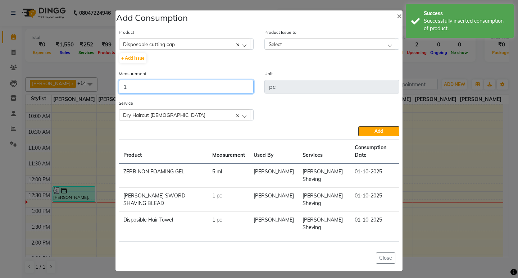
type input "1"
click at [365, 42] on div "Select" at bounding box center [330, 44] width 131 height 11
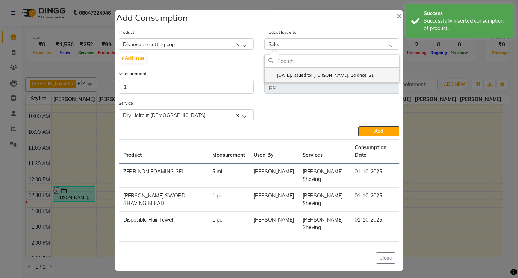
click at [374, 78] on label "2025-09-27, Issued to: Sagar saindane, Balance: 21" at bounding box center [321, 75] width 105 height 6
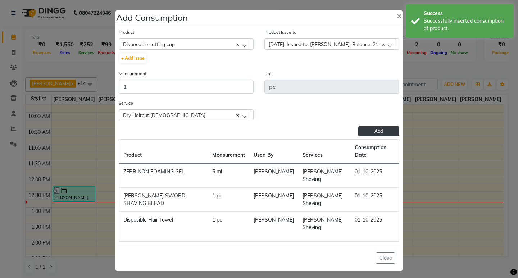
click at [369, 132] on button "Add" at bounding box center [379, 131] width 41 height 10
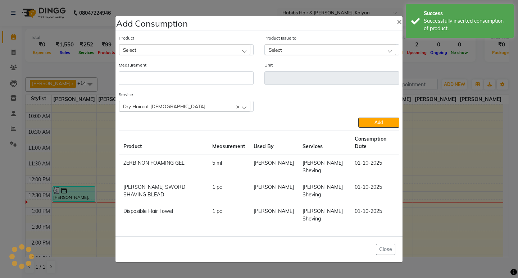
click at [441, 63] on ngb-modal-window "Add Consumption × Product Select 001 BANANA POWDER 10GM Product Issue to Select…" at bounding box center [259, 139] width 518 height 278
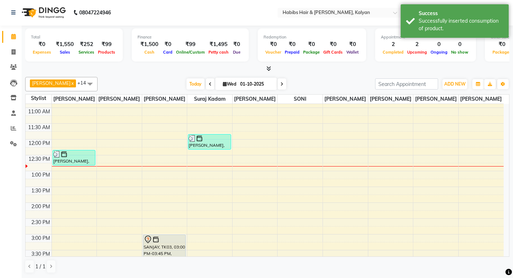
scroll to position [199, 0]
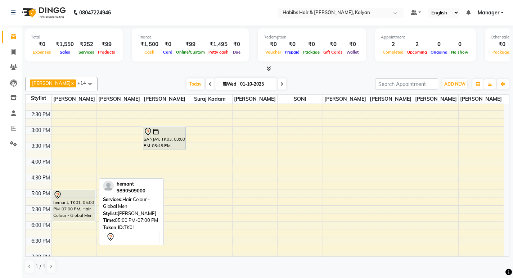
drag, startPoint x: 69, startPoint y: 252, endPoint x: 76, endPoint y: 221, distance: 31.9
click at [76, 221] on div "SANJAY, TK02, 12:20 PM-12:50 PM, Beard Sheving hemant, TK01, 05:00 PM-07:00 PM,…" at bounding box center [74, 142] width 45 height 475
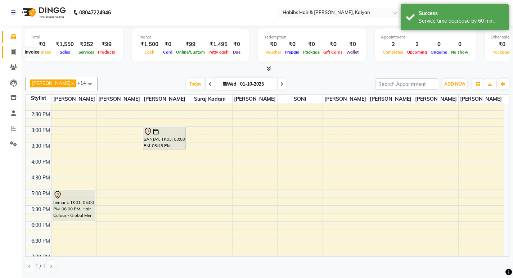
click at [12, 54] on icon at bounding box center [14, 51] width 4 height 5
select select "8185"
select select "service"
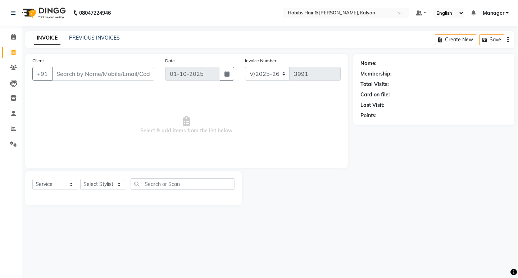
drag, startPoint x: 407, startPoint y: 120, endPoint x: 355, endPoint y: 257, distance: 146.6
click at [361, 244] on div "08047224946 Select Location × Habibs Hair & Beauty Kalyan, Kalyan Default Panel…" at bounding box center [259, 139] width 518 height 278
click at [12, 62] on link "Clients" at bounding box center [10, 68] width 17 height 12
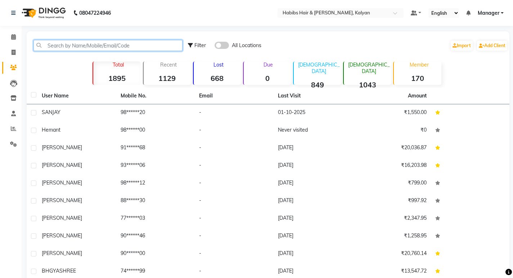
click at [64, 47] on input "text" at bounding box center [107, 45] width 149 height 11
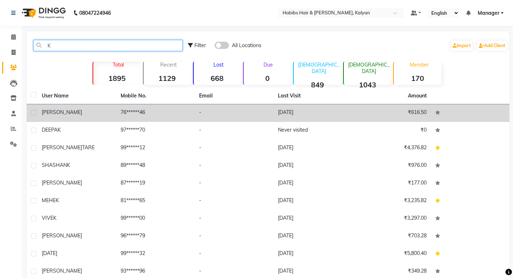
type input "K"
click at [316, 122] on td "28-09-2025" at bounding box center [313, 113] width 79 height 18
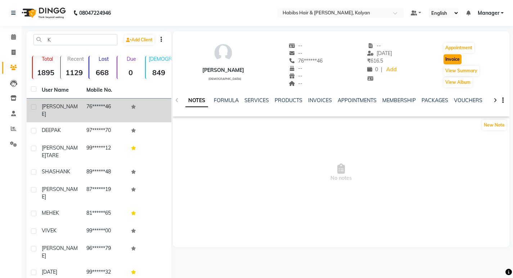
click at [443, 60] on button "Invoice" at bounding box center [452, 59] width 18 height 10
select select "8185"
select select "service"
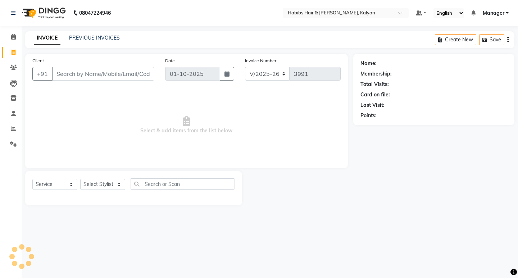
type input "76******46"
select select "1: Object"
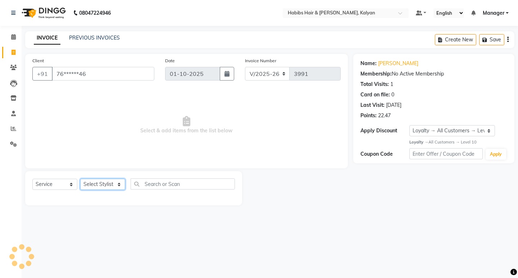
click at [107, 184] on select "Select Stylist [PERSON_NAME] Manager [PERSON_NAME] zipre [PERSON_NAME] [PERSON_…" at bounding box center [102, 184] width 45 height 11
select select "91726"
click at [80, 179] on select "Select Stylist [PERSON_NAME] Manager [PERSON_NAME] zipre [PERSON_NAME] [PERSON_…" at bounding box center [102, 184] width 45 height 11
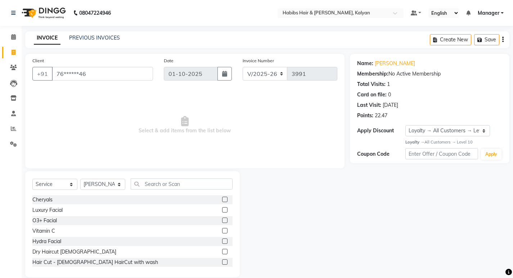
click at [161, 190] on div "Select Service Product Membership Package Voucher Prepaid Gift Card Select Styl…" at bounding box center [132, 187] width 200 height 17
click at [157, 177] on div "Select Service Product Membership Package Voucher Prepaid Gift Card Select Styl…" at bounding box center [132, 224] width 215 height 106
click at [171, 184] on input "text" at bounding box center [182, 184] width 102 height 11
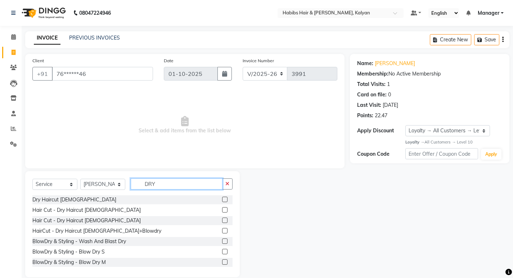
type input "DRY"
click at [222, 199] on label at bounding box center [224, 199] width 5 height 5
click at [222, 199] on input "checkbox" at bounding box center [224, 200] width 5 height 5
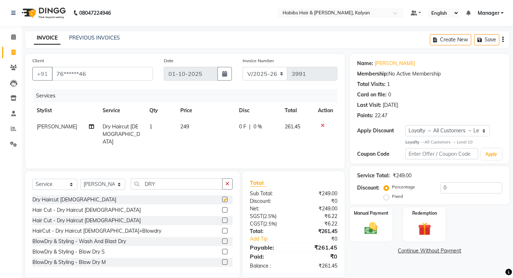
checkbox input "false"
click at [503, 40] on icon "button" at bounding box center [502, 40] width 1 height 0
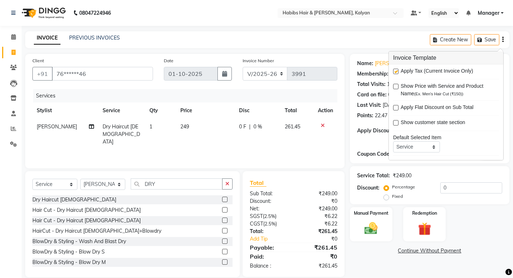
click at [397, 70] on label at bounding box center [395, 71] width 5 height 5
click at [397, 70] on input "checkbox" at bounding box center [395, 71] width 5 height 5
checkbox input "false"
click at [375, 225] on img at bounding box center [371, 228] width 22 height 15
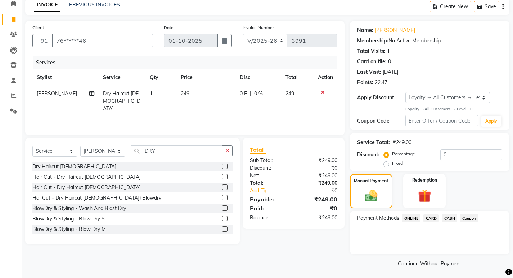
scroll to position [35, 0]
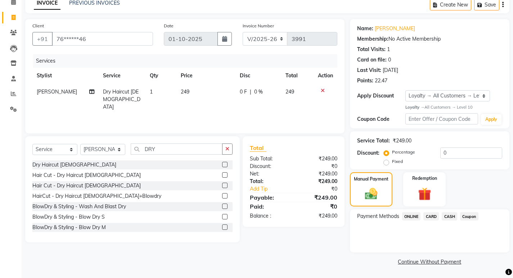
click at [467, 215] on span "Coupon" at bounding box center [469, 216] width 18 height 8
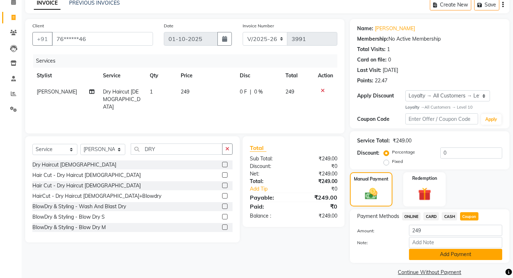
click at [449, 259] on button "Add Payment" at bounding box center [455, 254] width 93 height 11
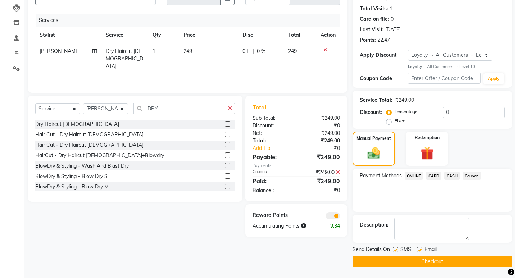
scroll to position [0, 0]
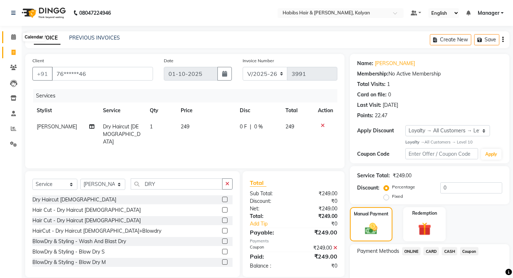
click at [13, 38] on icon at bounding box center [13, 36] width 5 height 5
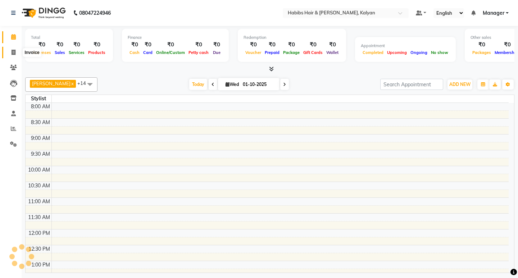
click at [13, 54] on icon at bounding box center [14, 52] width 4 height 5
select select "service"
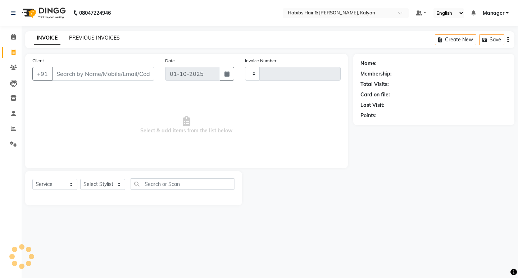
click at [80, 38] on link "PREVIOUS INVOICES" at bounding box center [94, 38] width 51 height 6
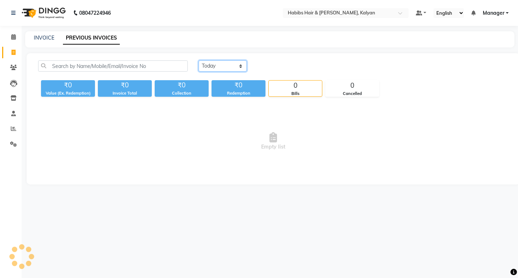
click at [228, 65] on select "Today Yesterday Custom Range" at bounding box center [223, 65] width 48 height 11
select select "yesterday"
click at [199, 60] on select "Today Yesterday Custom Range" at bounding box center [223, 65] width 48 height 11
click at [13, 64] on span at bounding box center [13, 68] width 13 height 8
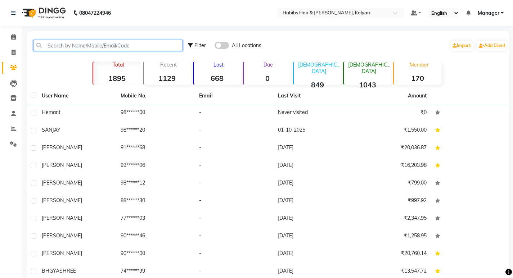
click at [83, 44] on input "text" at bounding box center [107, 45] width 149 height 11
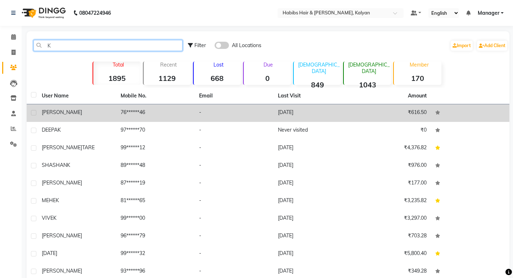
type input "K"
click at [411, 120] on td "₹616.50" at bounding box center [391, 113] width 79 height 18
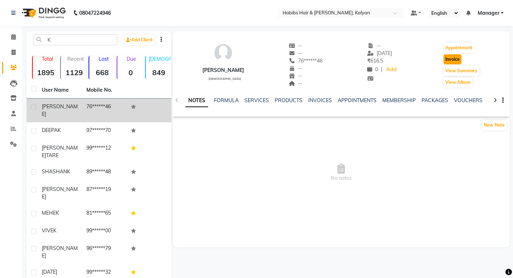
click at [446, 62] on button "Invoice" at bounding box center [452, 59] width 18 height 10
select select "8185"
select select "service"
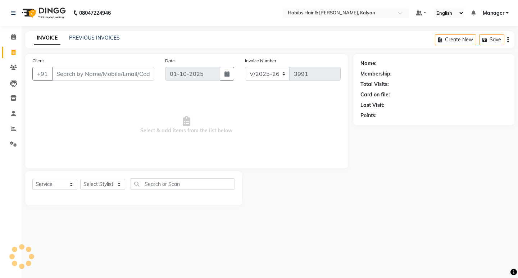
type input "76******46"
select select "1: Object"
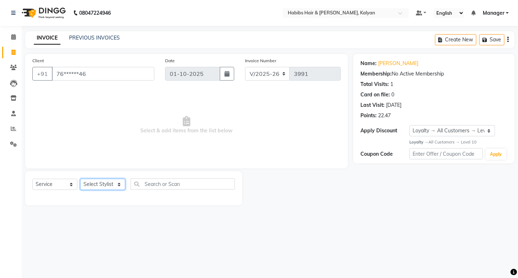
click at [106, 184] on select "Select Stylist [PERSON_NAME] Manager [PERSON_NAME] zipre [PERSON_NAME] [PERSON_…" at bounding box center [102, 184] width 45 height 11
click at [27, 18] on img at bounding box center [42, 13] width 49 height 20
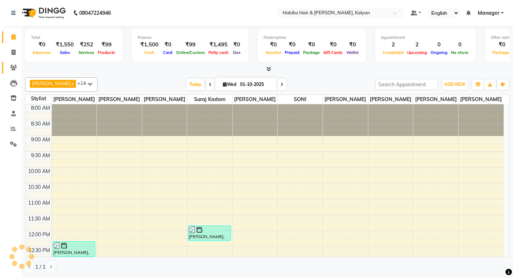
click at [7, 72] on link "Clients" at bounding box center [10, 68] width 17 height 12
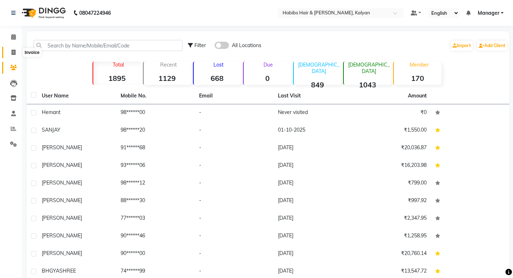
click at [12, 51] on icon at bounding box center [14, 52] width 4 height 5
select select "8185"
select select "service"
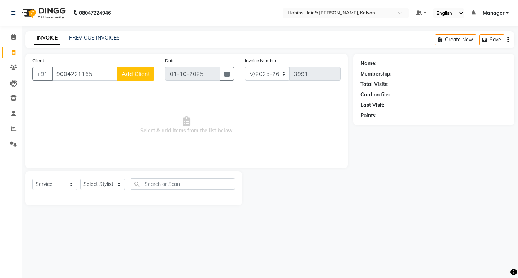
type input "9004221165"
click at [139, 73] on span "Add Client" at bounding box center [136, 73] width 28 height 7
select select "22"
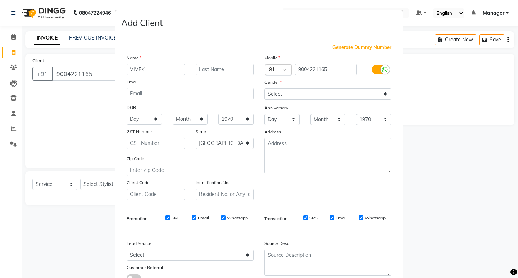
type input "VIVEK"
click at [311, 94] on select "Select [DEMOGRAPHIC_DATA] [DEMOGRAPHIC_DATA] Other Prefer Not To Say" at bounding box center [328, 94] width 127 height 11
click at [265, 89] on select "Select [DEMOGRAPHIC_DATA] [DEMOGRAPHIC_DATA] Other Prefer Not To Say" at bounding box center [328, 94] width 127 height 11
click at [314, 95] on select "Select [DEMOGRAPHIC_DATA] [DEMOGRAPHIC_DATA] Other Prefer Not To Say" at bounding box center [328, 94] width 127 height 11
select select "[DEMOGRAPHIC_DATA]"
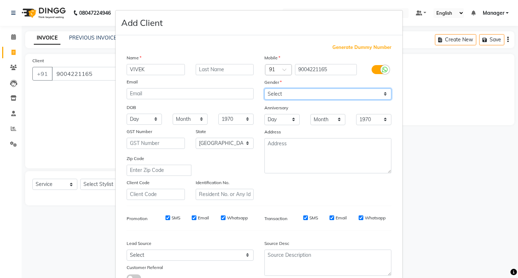
click at [265, 89] on select "Select [DEMOGRAPHIC_DATA] [DEMOGRAPHIC_DATA] Other Prefer Not To Say" at bounding box center [328, 94] width 127 height 11
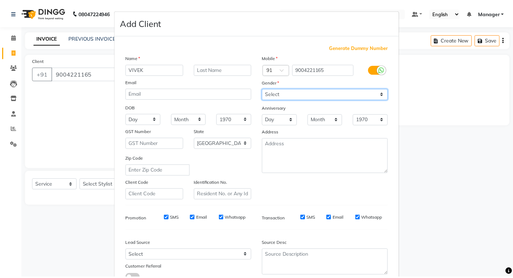
scroll to position [54, 0]
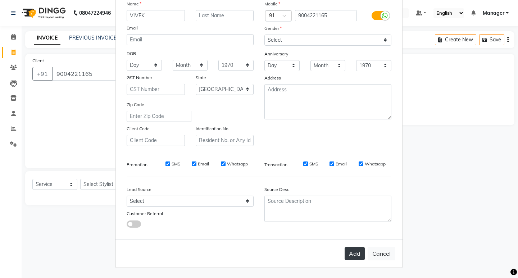
click at [353, 253] on button "Add" at bounding box center [355, 253] width 20 height 13
type input "90******65"
select select
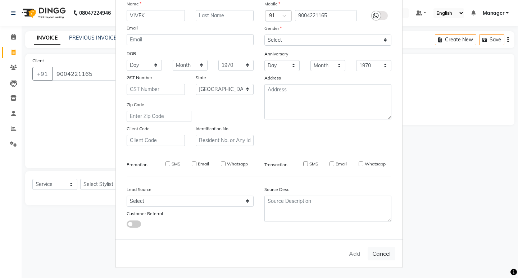
select select "null"
select select
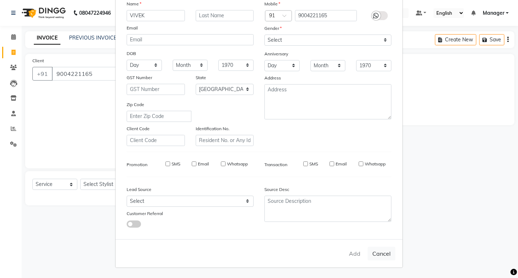
checkbox input "false"
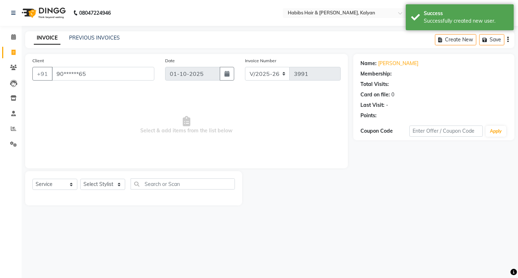
select select "1: Object"
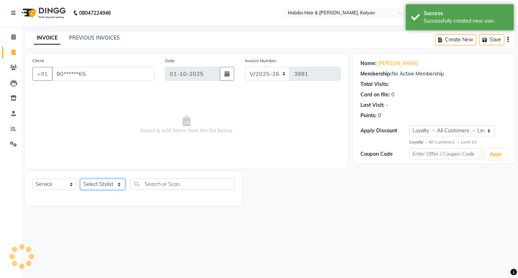
click at [97, 186] on select "Select Stylist [PERSON_NAME] Manager [PERSON_NAME] zipre [PERSON_NAME] [PERSON_…" at bounding box center [102, 184] width 45 height 11
select select "91726"
click at [80, 179] on select "Select Stylist [PERSON_NAME] Manager [PERSON_NAME] zipre [PERSON_NAME] [PERSON_…" at bounding box center [102, 184] width 45 height 11
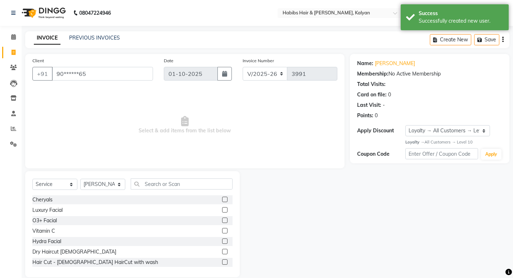
click at [146, 190] on div "Select Service Product Membership Package Voucher Prepaid Gift Card Select Styl…" at bounding box center [132, 187] width 200 height 17
click at [148, 171] on div "Select Service Product Membership Package Voucher Prepaid Gift Card Select Styl…" at bounding box center [132, 224] width 215 height 106
click at [148, 183] on input "text" at bounding box center [182, 184] width 102 height 11
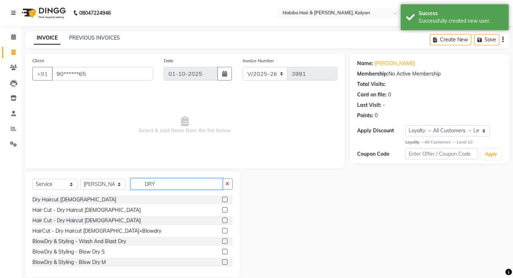
type input "DRY"
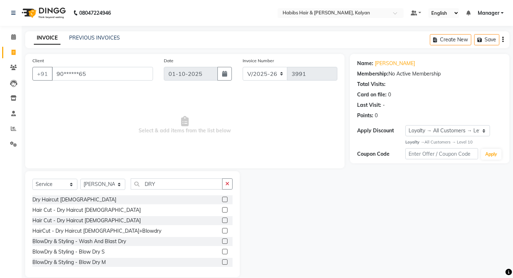
click at [222, 199] on label at bounding box center [224, 199] width 5 height 5
click at [222, 199] on input "checkbox" at bounding box center [224, 200] width 5 height 5
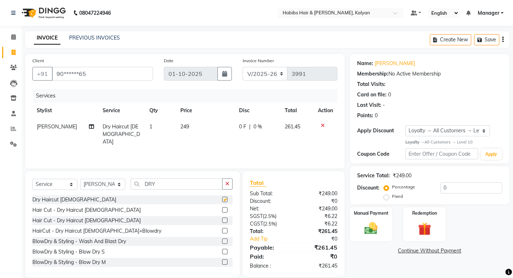
checkbox input "false"
click at [218, 179] on input "DRY" at bounding box center [177, 184] width 92 height 11
click at [234, 184] on div "Select Service Product Membership Package Voucher Prepaid Gift Card Select Styl…" at bounding box center [132, 224] width 215 height 106
drag, startPoint x: 220, startPoint y: 181, endPoint x: 228, endPoint y: 183, distance: 8.1
click at [222, 181] on input "DRY" at bounding box center [177, 184] width 92 height 11
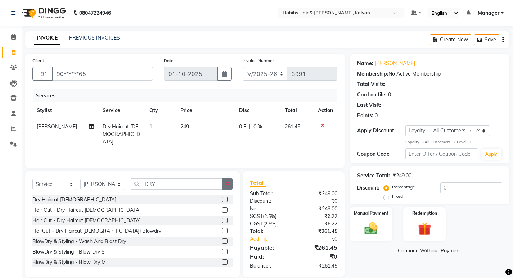
click at [229, 184] on icon "button" at bounding box center [227, 183] width 4 height 5
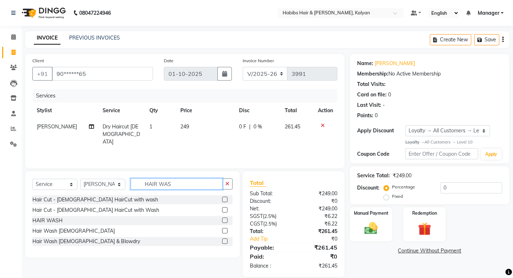
type input "HAIR WAS"
click at [225, 221] on label at bounding box center [224, 220] width 5 height 5
click at [225, 221] on input "checkbox" at bounding box center [224, 220] width 5 height 5
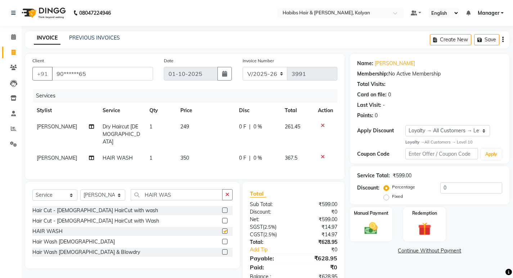
checkbox input "false"
click at [321, 154] on icon at bounding box center [323, 156] width 4 height 5
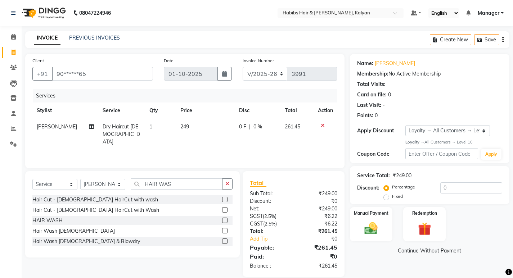
click at [502, 40] on icon "button" at bounding box center [502, 40] width 1 height 0
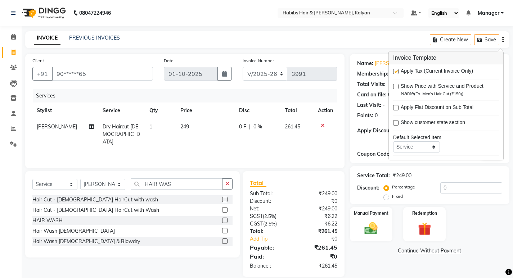
click at [395, 70] on label at bounding box center [395, 71] width 5 height 5
click at [395, 70] on input "checkbox" at bounding box center [395, 71] width 5 height 5
checkbox input "false"
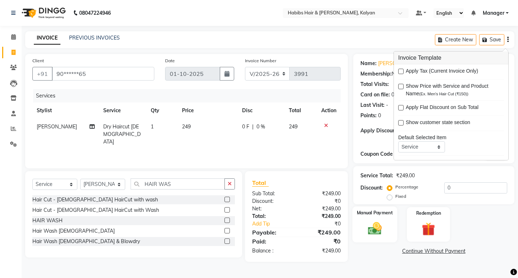
click at [373, 229] on img at bounding box center [375, 229] width 22 height 16
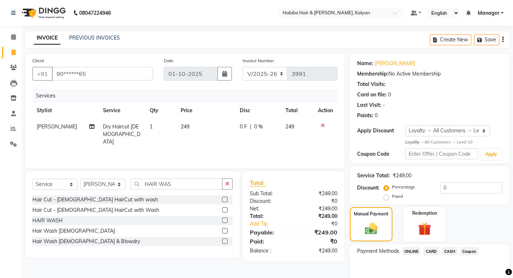
click at [473, 249] on span "Coupon" at bounding box center [469, 251] width 18 height 8
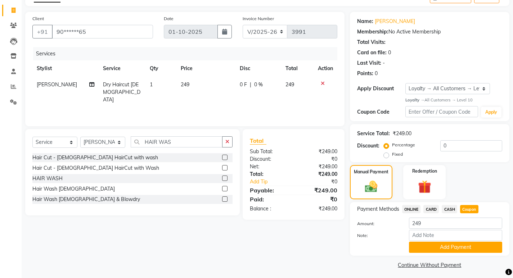
scroll to position [45, 0]
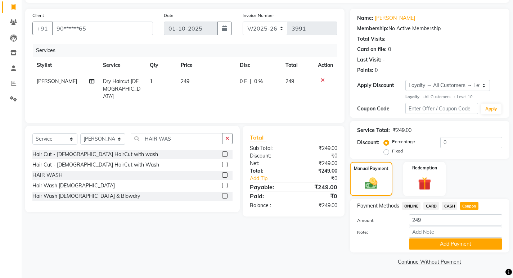
click at [473, 249] on button "Add Payment" at bounding box center [455, 244] width 93 height 11
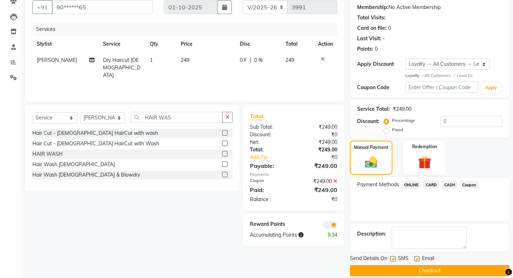
scroll to position [76, 0]
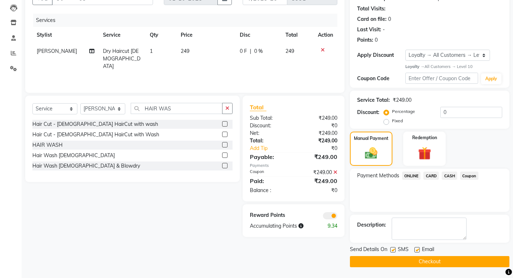
click at [467, 261] on button "Checkout" at bounding box center [429, 261] width 159 height 11
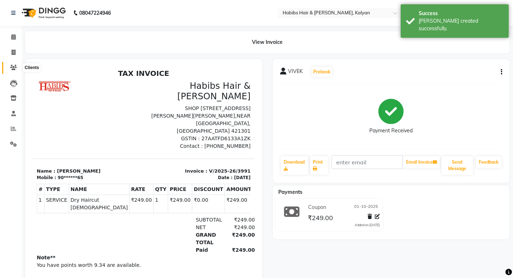
click at [10, 66] on icon at bounding box center [13, 67] width 7 height 5
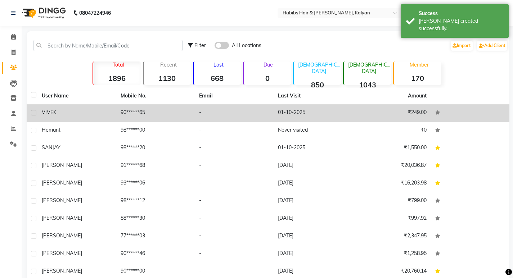
click at [350, 109] on td "01-10-2025" at bounding box center [313, 113] width 79 height 18
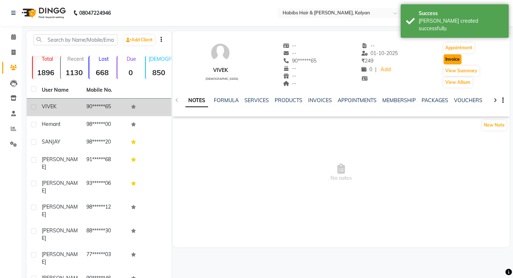
click at [447, 58] on button "Invoice" at bounding box center [452, 59] width 18 height 10
select select "8185"
select select "service"
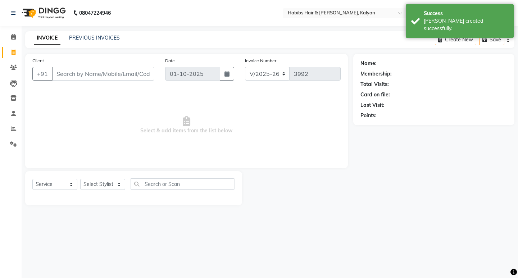
type input "90******65"
select select "1: Object"
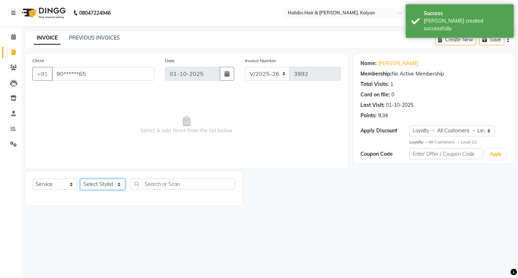
click at [114, 184] on select "Select Stylist [PERSON_NAME] Manager [PERSON_NAME] zipre [PERSON_NAME] [PERSON_…" at bounding box center [102, 184] width 45 height 11
select select "91726"
click at [80, 179] on select "Select Stylist [PERSON_NAME] Manager [PERSON_NAME] zipre [PERSON_NAME] [PERSON_…" at bounding box center [102, 184] width 45 height 11
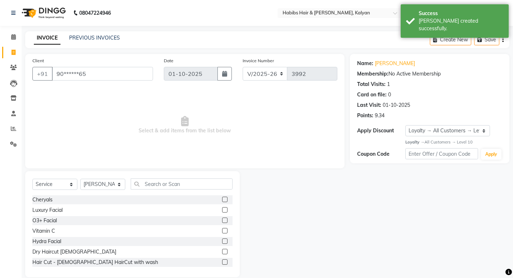
drag, startPoint x: 153, startPoint y: 174, endPoint x: 156, endPoint y: 177, distance: 4.9
click at [156, 177] on div "Select Service Product Membership Package Voucher Prepaid Gift Card Select Styl…" at bounding box center [132, 224] width 215 height 106
click at [156, 178] on div "Select Service Product Membership Package Voucher Prepaid Gift Card Select Styl…" at bounding box center [132, 224] width 215 height 106
click at [158, 182] on input "text" at bounding box center [182, 184] width 102 height 11
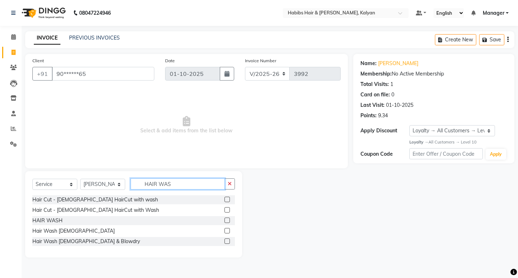
type input "HAIR WAS"
click at [226, 220] on label at bounding box center [227, 220] width 5 height 5
click at [226, 220] on input "checkbox" at bounding box center [227, 220] width 5 height 5
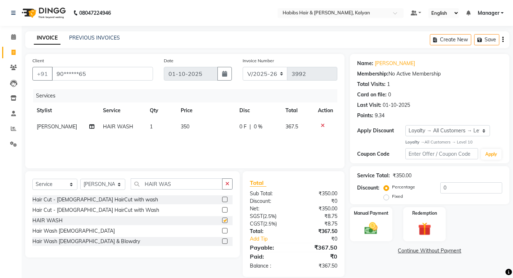
checkbox input "false"
click at [208, 128] on td "350" at bounding box center [205, 127] width 59 height 16
select select "91726"
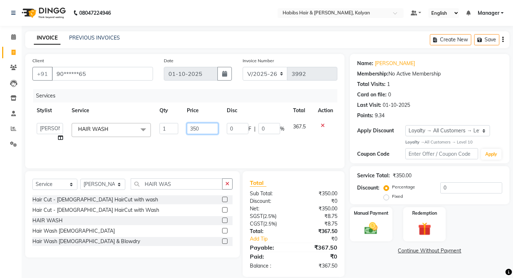
click at [208, 128] on input "350" at bounding box center [202, 128] width 31 height 11
type input "200"
click at [234, 154] on div "Services Stylist Service Qty Price Disc Total Action Kumudini Manager Minakshi …" at bounding box center [184, 125] width 305 height 72
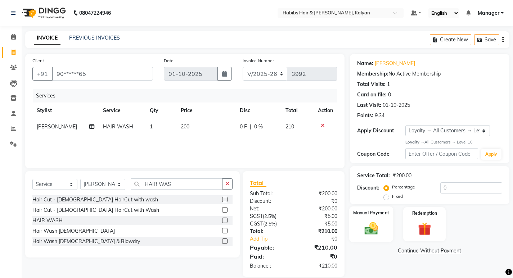
click at [381, 230] on img at bounding box center [371, 228] width 22 height 15
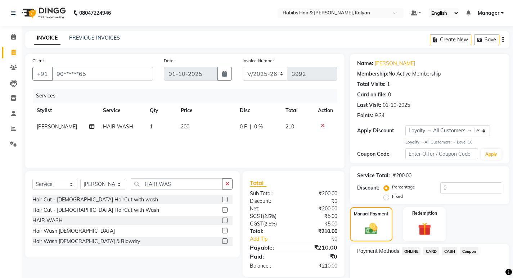
click at [414, 254] on span "ONLINE" at bounding box center [411, 251] width 19 height 8
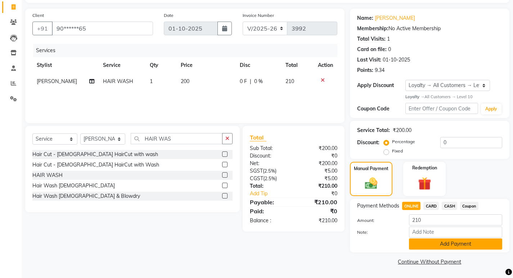
click at [469, 239] on button "Add Payment" at bounding box center [455, 244] width 93 height 11
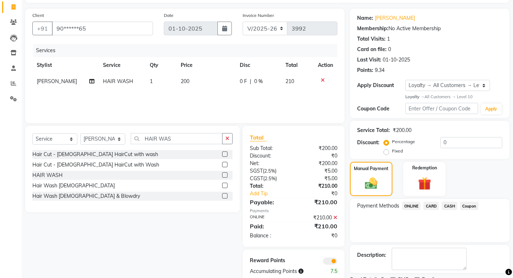
scroll to position [76, 0]
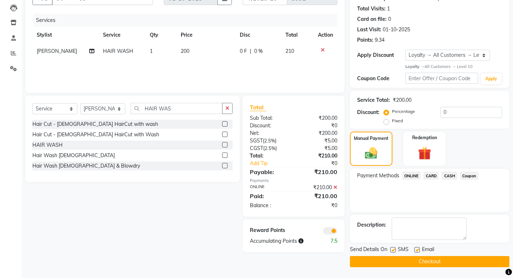
click at [470, 265] on button "Checkout" at bounding box center [429, 261] width 159 height 11
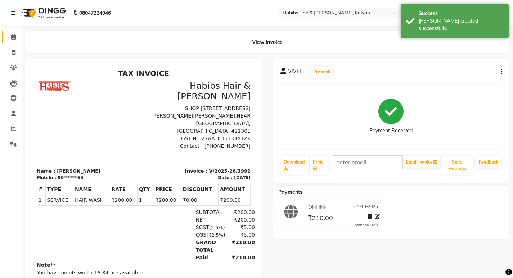
click at [12, 42] on link "Calendar" at bounding box center [10, 37] width 17 height 12
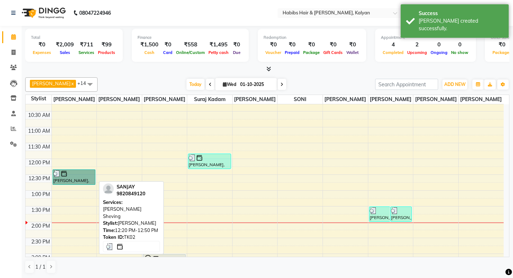
scroll to position [36, 0]
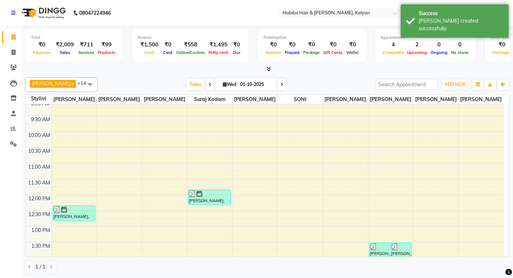
drag, startPoint x: 70, startPoint y: 178, endPoint x: 234, endPoint y: 68, distance: 197.2
click at [234, 68] on div at bounding box center [267, 70] width 484 height 8
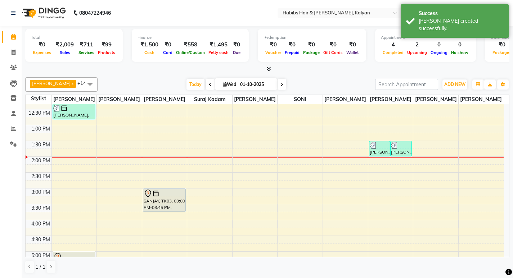
scroll to position [144, 0]
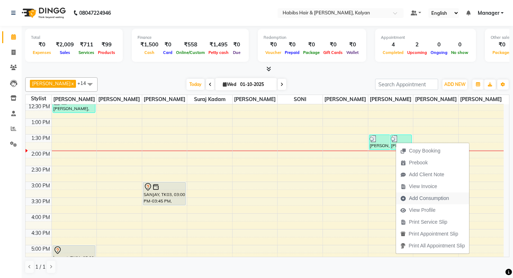
click at [421, 195] on span "Add Consumption" at bounding box center [429, 199] width 40 height 8
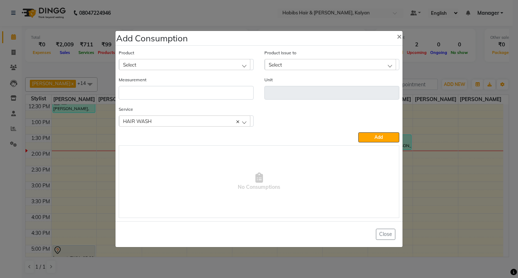
click at [211, 67] on div "Select" at bounding box center [184, 64] width 131 height 11
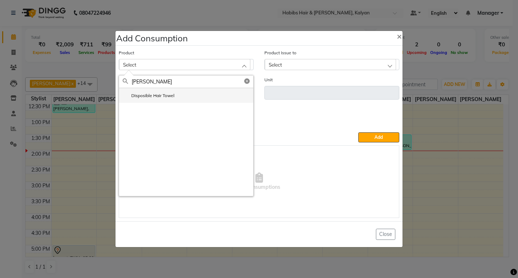
type input "TOWE"
click at [198, 91] on li "Disposible Hair Towel" at bounding box center [186, 95] width 134 height 15
type input "pc"
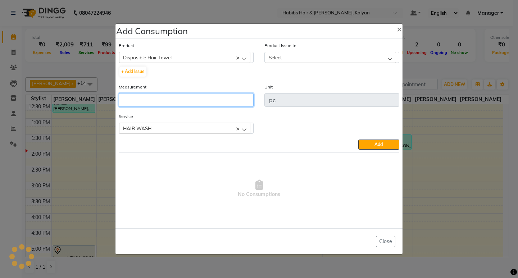
click at [198, 101] on input "number" at bounding box center [186, 100] width 135 height 14
type input "1"
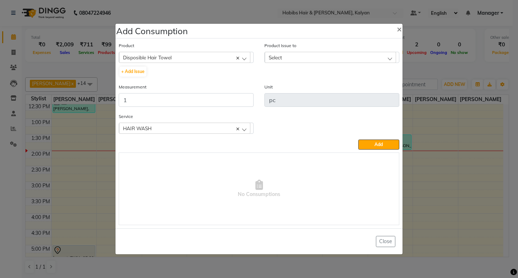
click at [343, 59] on div "Select" at bounding box center [330, 57] width 131 height 11
click at [354, 88] on label "2025-09-28, Issued to: Omkar Patil, Balance: 21" at bounding box center [321, 88] width 105 height 6
click at [376, 146] on span "Add" at bounding box center [379, 144] width 8 height 5
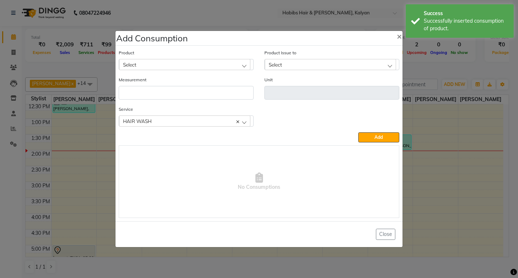
click at [154, 62] on div "Select" at bounding box center [184, 64] width 131 height 11
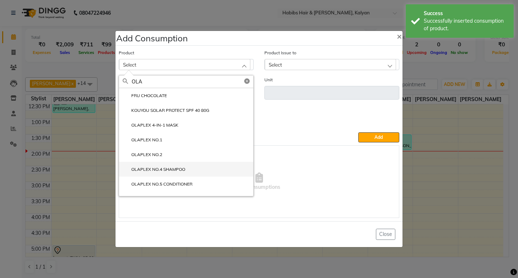
type input "OLA"
click at [176, 174] on li "OLAPLEX NO.4 SHAMPOO" at bounding box center [186, 169] width 134 height 15
type input "ml"
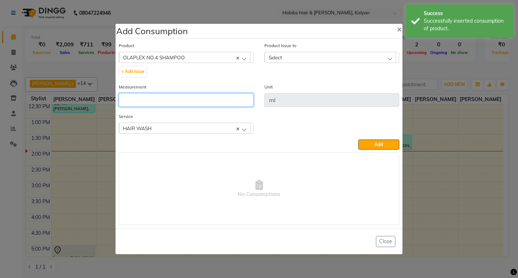
click at [200, 101] on input "number" at bounding box center [186, 100] width 135 height 14
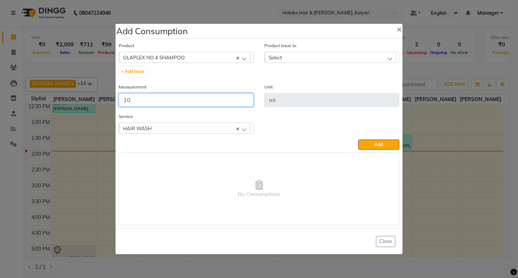
type input "1"
type input "5"
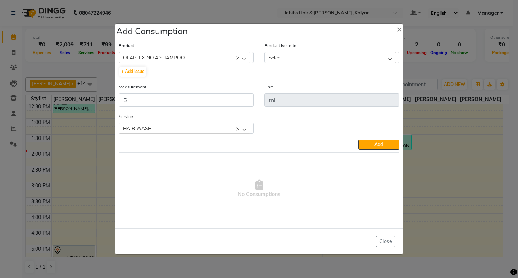
click at [361, 60] on div "Select" at bounding box center [330, 57] width 131 height 11
click at [379, 91] on li "2025-05-31, Issued to: , Balance: 730" at bounding box center [332, 88] width 134 height 15
click at [374, 142] on button "Add" at bounding box center [379, 145] width 41 height 10
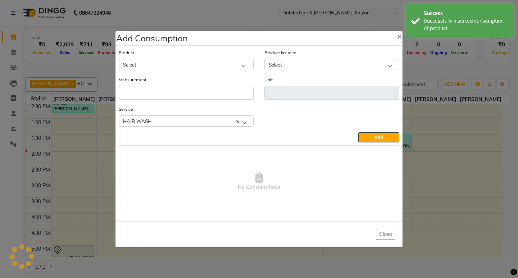
click at [193, 66] on div "Select" at bounding box center [184, 64] width 131 height 11
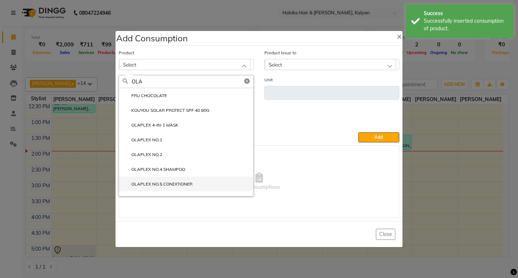
type input "OLA"
click at [207, 187] on li "OLAPLEX NO.5 CONDITIONER" at bounding box center [186, 184] width 134 height 15
type input "ml"
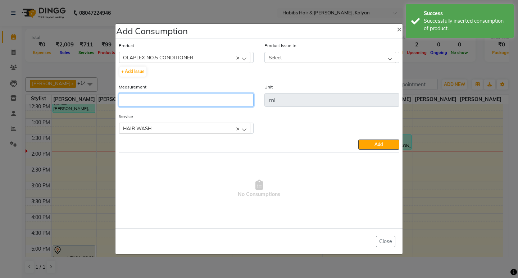
click at [203, 96] on input "number" at bounding box center [186, 100] width 135 height 14
type input "5"
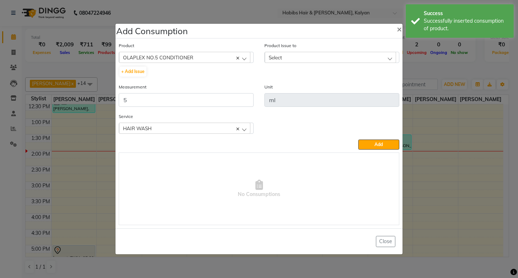
click at [378, 62] on div "Select" at bounding box center [330, 57] width 131 height 11
click at [372, 84] on li "2025-05-31, Issued to: , Balance: 786" at bounding box center [332, 88] width 134 height 15
click at [379, 144] on span "Add" at bounding box center [379, 144] width 8 height 5
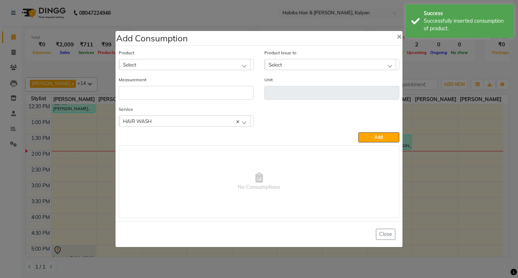
click at [194, 66] on div "Select" at bounding box center [184, 64] width 131 height 11
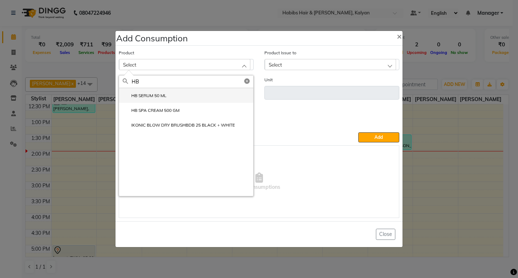
type input "HB"
click at [184, 94] on li "HB SERUM 50 ML" at bounding box center [186, 95] width 134 height 15
type input "ML"
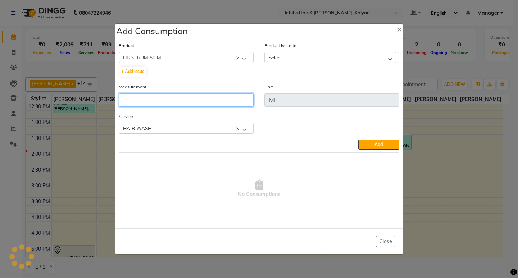
click at [184, 94] on input "number" at bounding box center [186, 100] width 135 height 14
type input "1"
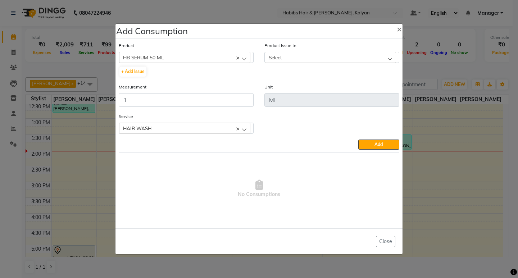
click at [365, 54] on div "Select" at bounding box center [330, 57] width 131 height 11
click at [369, 89] on label "2025-09-29, Issued to: Sagar saindane, Balance: 93" at bounding box center [321, 88] width 105 height 6
click at [372, 146] on button "Add" at bounding box center [379, 145] width 41 height 10
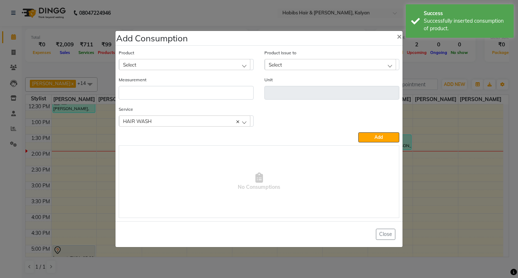
click at [460, 62] on ngb-modal-window "Add Consumption × Product Select 001 BANANA POWDER 10GM Product Issue to Select…" at bounding box center [259, 139] width 518 height 278
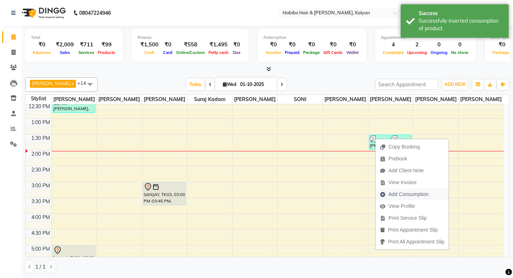
click at [404, 189] on span "Add Consumption" at bounding box center [403, 195] width 57 height 12
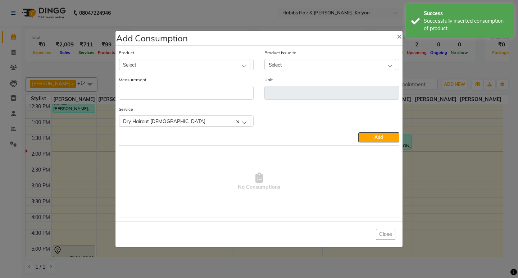
click at [193, 69] on div "Select" at bounding box center [184, 64] width 131 height 11
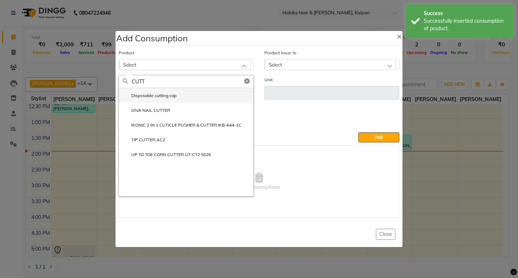
type input "CUTT"
click at [174, 99] on li "Disposable cutting cap" at bounding box center [186, 95] width 134 height 15
type input "pc"
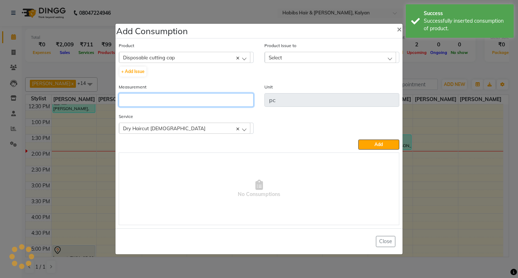
click at [174, 99] on input "number" at bounding box center [186, 100] width 135 height 14
type input "1"
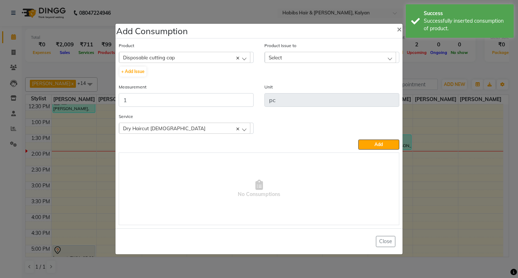
click at [367, 57] on div "Select" at bounding box center [330, 57] width 131 height 11
drag, startPoint x: 371, startPoint y: 79, endPoint x: 375, endPoint y: 92, distance: 13.9
click at [375, 91] on div "2025-09-27, Issued to: Sagar saindane, Balance: 20" at bounding box center [332, 82] width 135 height 28
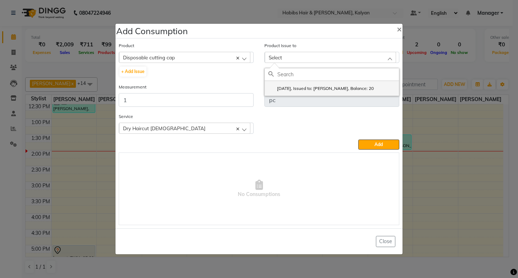
click at [376, 93] on li "2025-09-27, Issued to: Sagar saindane, Balance: 20" at bounding box center [332, 88] width 134 height 15
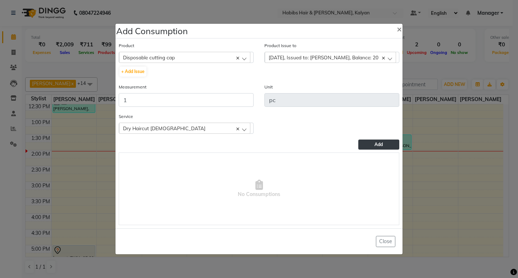
click at [380, 147] on span "Add" at bounding box center [379, 144] width 8 height 5
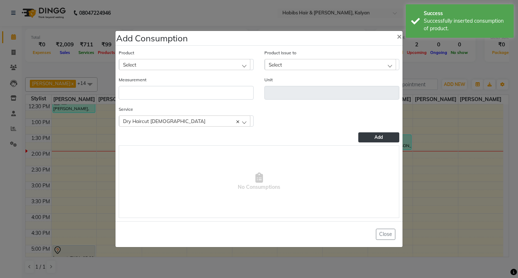
click at [458, 66] on ngb-modal-window "Add Consumption × Product Select 001 BANANA POWDER 10GM Product Issue to Select…" at bounding box center [259, 139] width 518 height 278
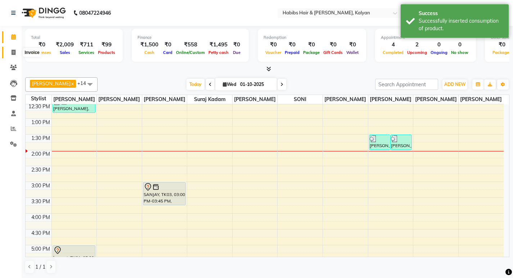
click at [10, 53] on span at bounding box center [13, 53] width 13 height 8
select select "8185"
select select "service"
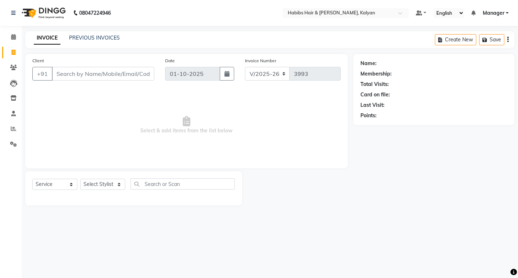
drag, startPoint x: 9, startPoint y: 31, endPoint x: 12, endPoint y: 36, distance: 5.8
click at [9, 31] on li "Calendar" at bounding box center [11, 37] width 22 height 15
click at [12, 36] on icon at bounding box center [13, 36] width 5 height 5
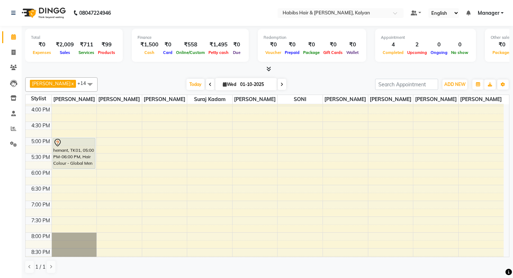
scroll to position [252, 0]
click at [240, 154] on div "8:00 AM 8:30 AM 9:00 AM 9:30 AM 10:00 AM 10:30 AM 11:00 AM 11:30 AM 12:00 PM 12…" at bounding box center [265, 89] width 478 height 475
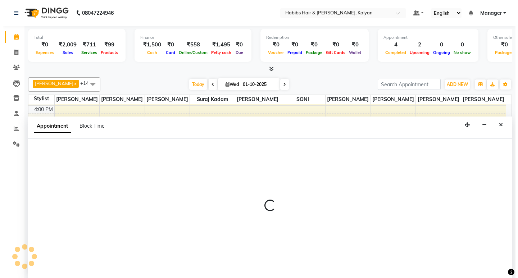
scroll to position [0, 0]
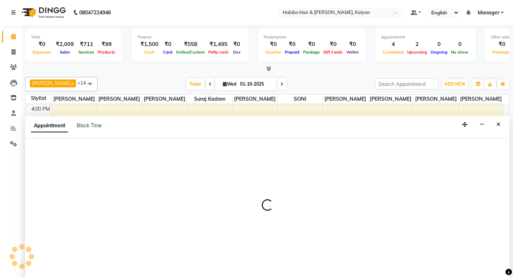
select select "81824"
select select "tentative"
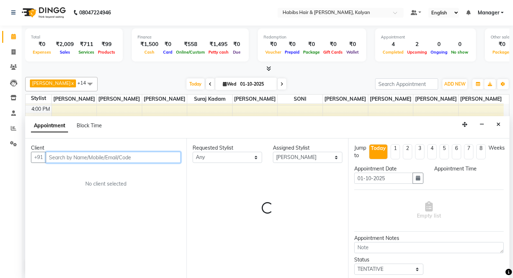
select select "1050"
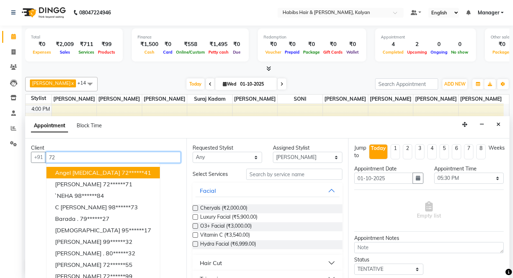
type input "7"
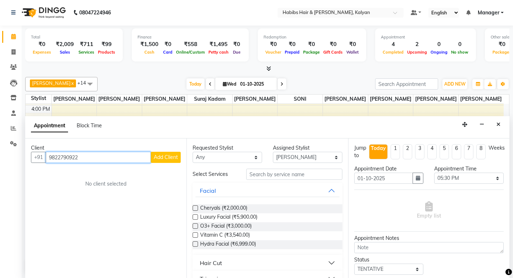
type input "9822790922"
click at [166, 161] on button "Add Client" at bounding box center [166, 157] width 30 height 11
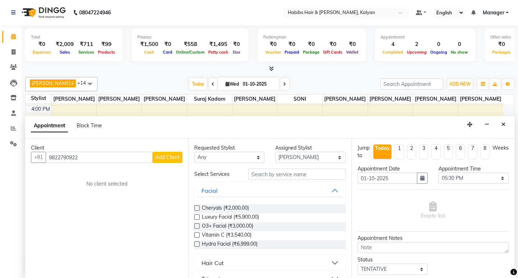
select select
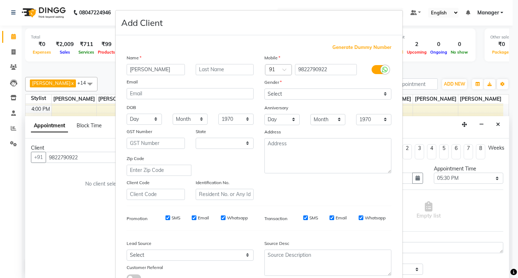
type input "KEERATH"
click at [347, 94] on select "Select [DEMOGRAPHIC_DATA] [DEMOGRAPHIC_DATA] Other Prefer Not To Say" at bounding box center [328, 94] width 127 height 11
select select "female"
click at [265, 89] on select "Select [DEMOGRAPHIC_DATA] [DEMOGRAPHIC_DATA] Other Prefer Not To Say" at bounding box center [328, 94] width 127 height 11
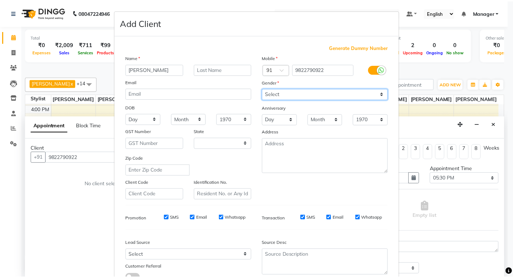
scroll to position [54, 0]
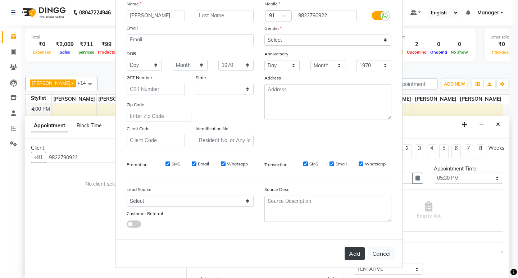
click at [350, 257] on button "Add" at bounding box center [355, 253] width 20 height 13
type input "98******22"
select select
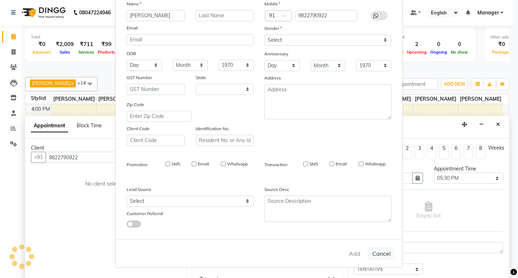
select select "null"
select select
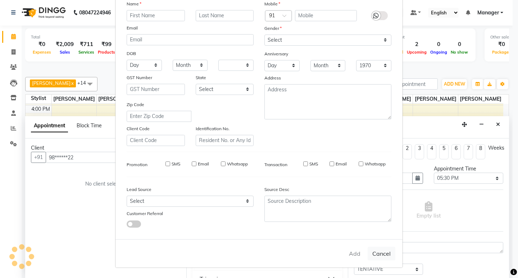
checkbox input "false"
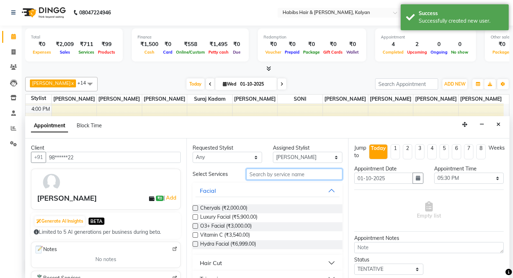
click at [266, 176] on input "text" at bounding box center [294, 174] width 96 height 11
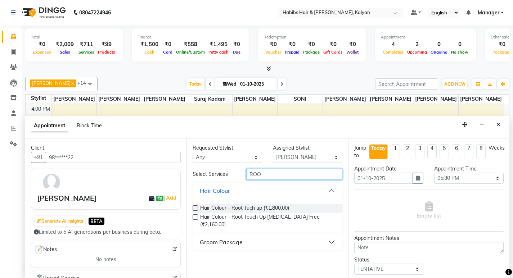
type input "ROO"
click at [194, 216] on label at bounding box center [195, 217] width 5 height 5
click at [194, 216] on input "checkbox" at bounding box center [195, 218] width 5 height 5
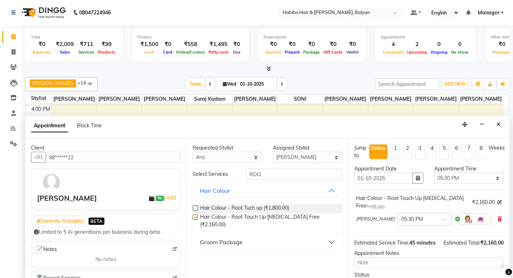
checkbox input "false"
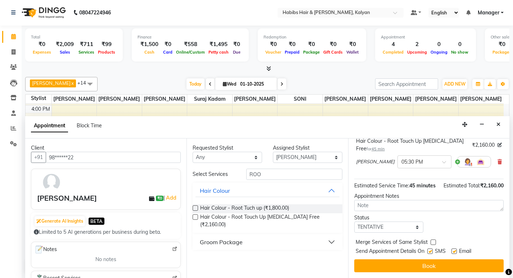
scroll to position [65, 0]
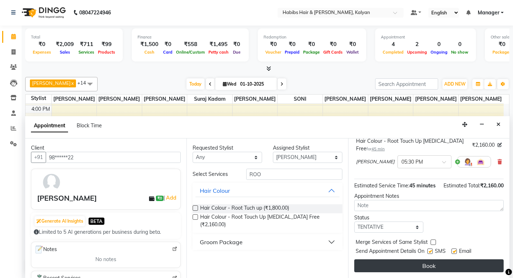
click at [472, 269] on button "Book" at bounding box center [428, 266] width 149 height 13
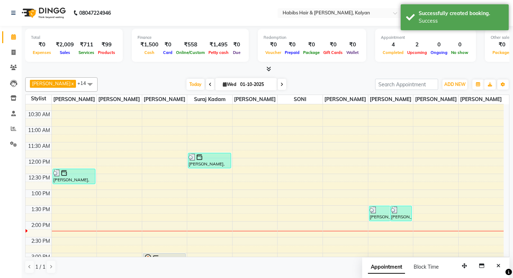
scroll to position [72, 0]
click at [13, 49] on span at bounding box center [13, 53] width 13 height 8
select select "8185"
select select "service"
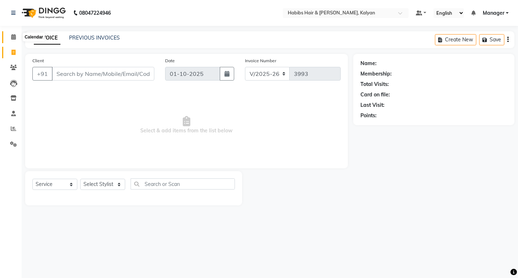
click at [14, 36] on icon at bounding box center [13, 36] width 5 height 5
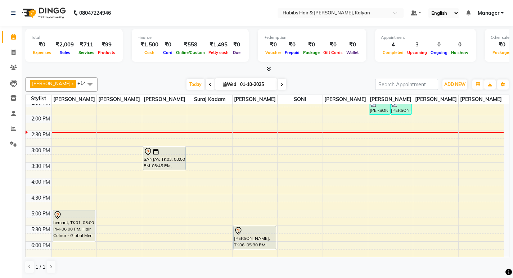
scroll to position [180, 0]
click at [9, 53] on span at bounding box center [13, 53] width 13 height 8
select select "8185"
select select "service"
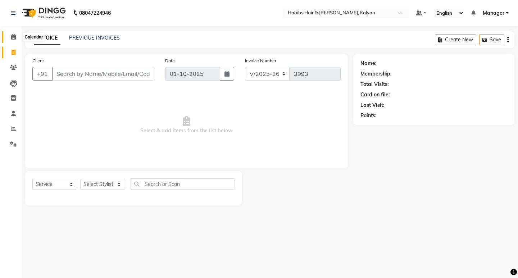
click at [16, 37] on icon at bounding box center [13, 36] width 5 height 5
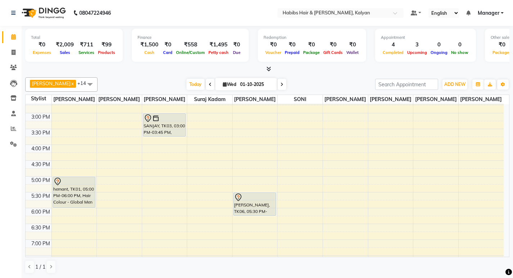
scroll to position [216, 0]
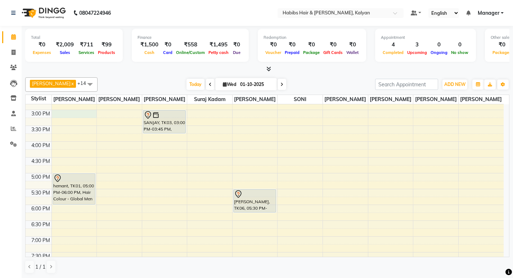
click at [80, 112] on div "8:00 AM 8:30 AM 9:00 AM 9:30 AM 10:00 AM 10:30 AM 11:00 AM 11:30 AM 12:00 PM 12…" at bounding box center [265, 125] width 478 height 475
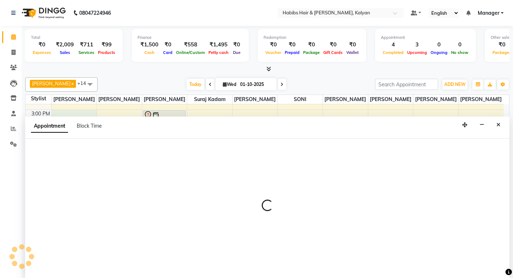
scroll to position [0, 0]
select select "77419"
select select "tentative"
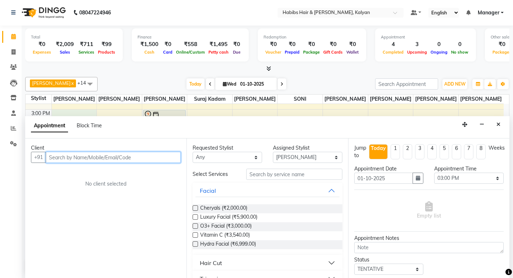
click at [104, 161] on input "text" at bounding box center [113, 157] width 135 height 11
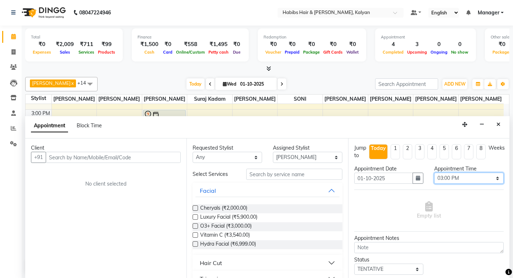
click at [467, 179] on select "Select 09:00 AM 09:15 AM 09:30 AM 09:45 AM 10:00 AM 10:15 AM 10:30 AM 10:45 AM …" at bounding box center [468, 178] width 69 height 11
select select "915"
click at [434, 173] on select "Select 09:00 AM 09:15 AM 09:30 AM 09:45 AM 10:00 AM 10:15 AM 10:30 AM 10:45 AM …" at bounding box center [468, 178] width 69 height 11
click at [266, 176] on input "text" at bounding box center [294, 174] width 96 height 11
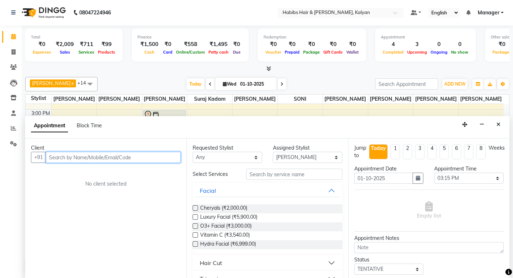
click at [131, 156] on input "text" at bounding box center [113, 157] width 135 height 11
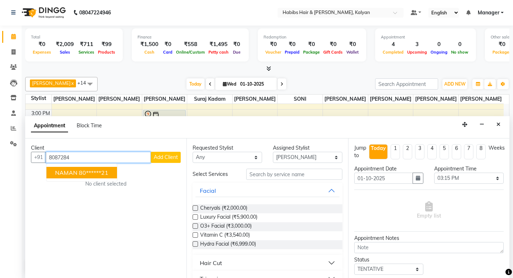
click at [85, 179] on ngb-typeahead-window "NAMAN 80******21" at bounding box center [81, 173] width 71 height 18
click at [87, 172] on ngb-highlight "80******21" at bounding box center [94, 172] width 30 height 7
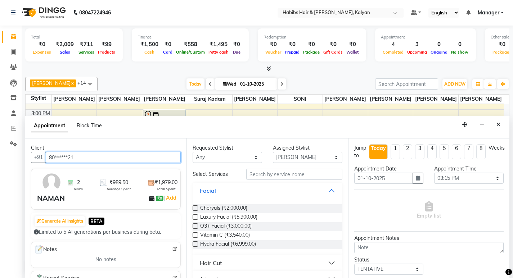
type input "80******21"
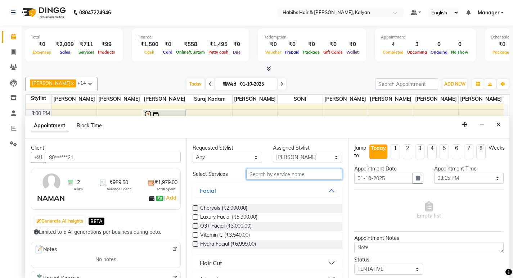
click at [282, 175] on input "text" at bounding box center [294, 174] width 96 height 11
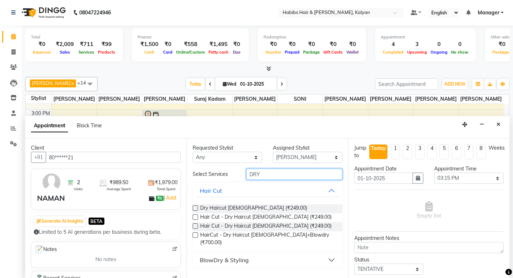
type input "DRY"
click at [196, 208] on label at bounding box center [195, 208] width 5 height 5
click at [196, 208] on input "checkbox" at bounding box center [195, 209] width 5 height 5
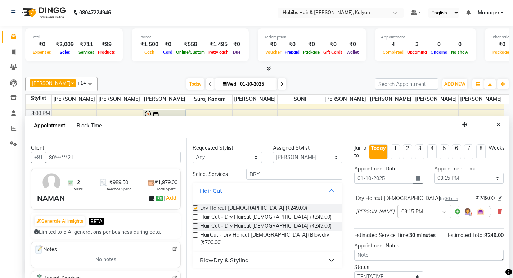
scroll to position [50, 0]
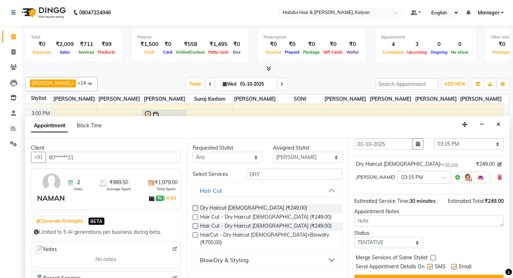
checkbox input "false"
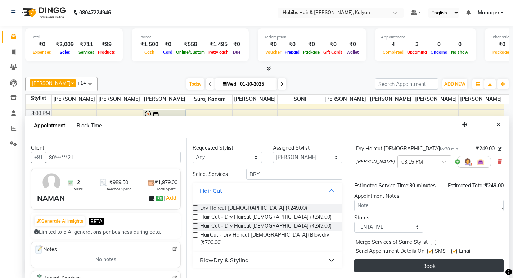
click at [465, 261] on button "Book" at bounding box center [428, 266] width 149 height 13
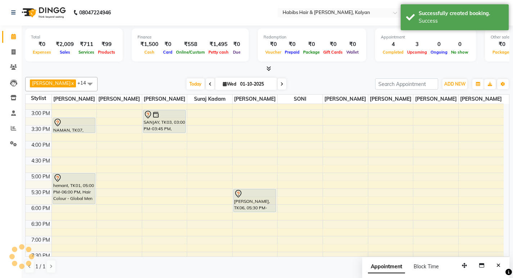
scroll to position [0, 0]
click at [12, 53] on icon at bounding box center [14, 52] width 4 height 5
select select "8185"
select select "service"
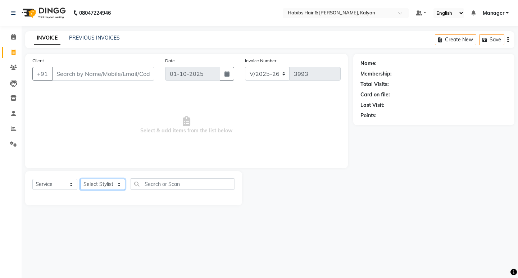
click at [111, 182] on select "Select Stylist [PERSON_NAME] Manager [PERSON_NAME] zipre [PERSON_NAME] [PERSON_…" at bounding box center [102, 184] width 45 height 11
select select "90440"
click at [80, 179] on select "Select Stylist [PERSON_NAME] Manager [PERSON_NAME] zipre [PERSON_NAME] [PERSON_…" at bounding box center [102, 184] width 45 height 11
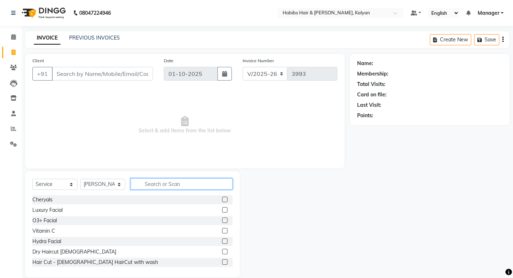
click at [154, 186] on input "text" at bounding box center [182, 184] width 102 height 11
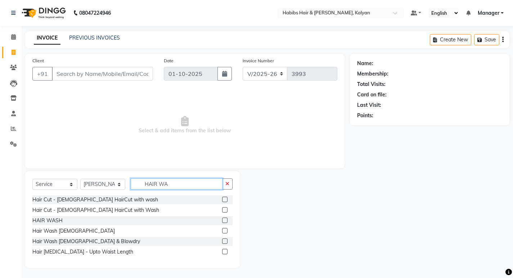
type input "HAIR WA"
click at [226, 221] on label at bounding box center [224, 220] width 5 height 5
click at [226, 221] on input "checkbox" at bounding box center [224, 220] width 5 height 5
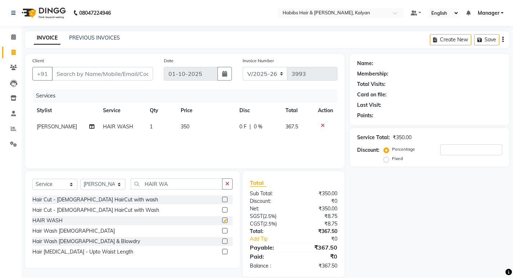
checkbox input "false"
click at [106, 186] on select "Select Stylist [PERSON_NAME] Manager [PERSON_NAME] zipre [PERSON_NAME] [PERSON_…" at bounding box center [102, 184] width 45 height 11
select select "89442"
click at [80, 179] on select "Select Stylist [PERSON_NAME] Manager [PERSON_NAME] zipre [PERSON_NAME] [PERSON_…" at bounding box center [102, 184] width 45 height 11
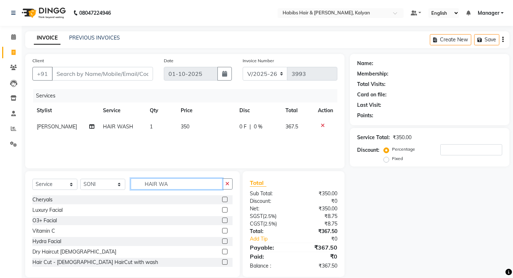
click at [195, 183] on input "HAIR WA" at bounding box center [177, 184] width 92 height 11
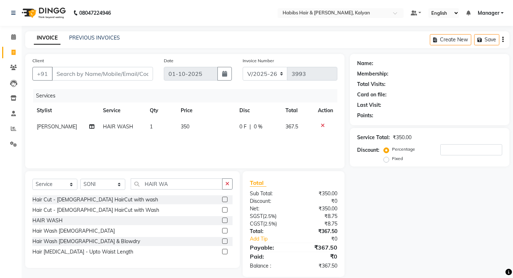
click at [225, 222] on label at bounding box center [224, 220] width 5 height 5
click at [225, 222] on input "checkbox" at bounding box center [224, 220] width 5 height 5
checkbox input "false"
click at [200, 133] on td "350" at bounding box center [205, 127] width 59 height 16
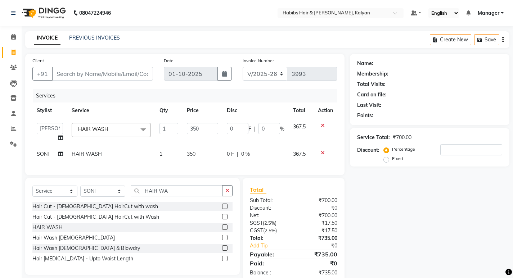
click at [198, 127] on input "350" at bounding box center [202, 128] width 31 height 11
type input "3"
type input "150"
click at [201, 150] on td "350" at bounding box center [203, 154] width 40 height 16
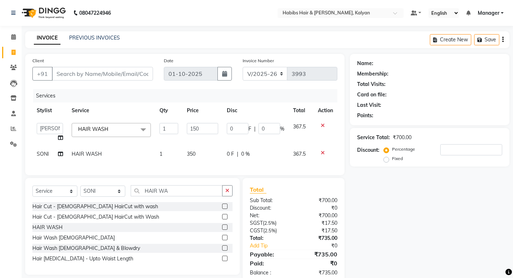
select select "89442"
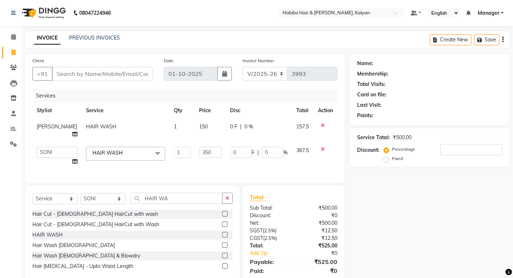
click at [202, 150] on td "350" at bounding box center [210, 156] width 31 height 27
click at [202, 149] on input "350" at bounding box center [210, 152] width 22 height 11
type input "150"
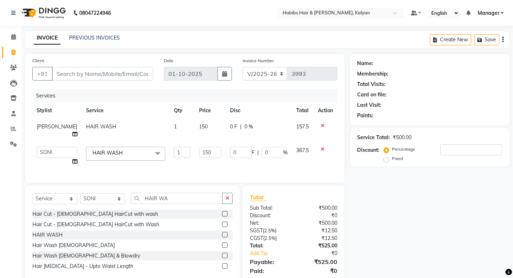
click at [294, 148] on td "367.5" at bounding box center [303, 156] width 22 height 27
select select "89442"
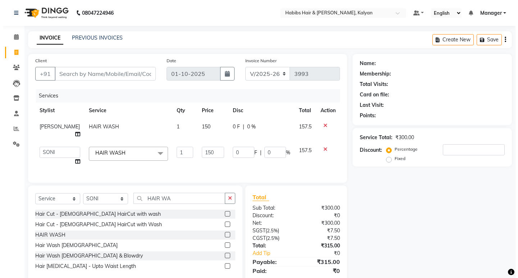
scroll to position [22, 0]
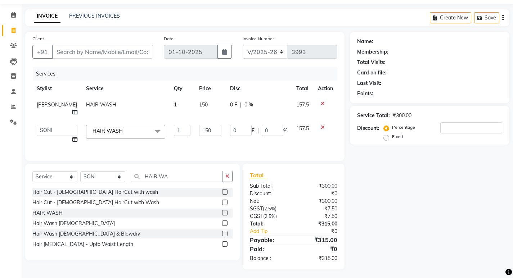
click at [234, 38] on div "Date 01-10-2025" at bounding box center [197, 50] width 79 height 30
click at [120, 48] on input "Client" at bounding box center [102, 52] width 101 height 14
type input "9"
type input "0"
type input "9423803767"
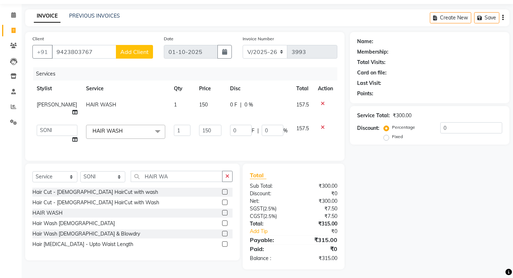
click at [132, 51] on span "Add Client" at bounding box center [134, 51] width 28 height 7
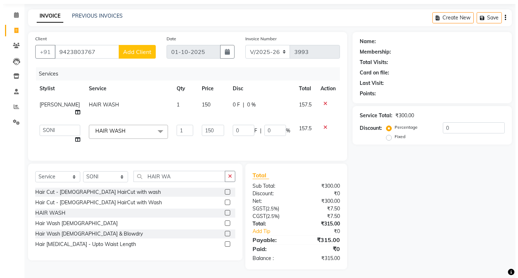
select select "22"
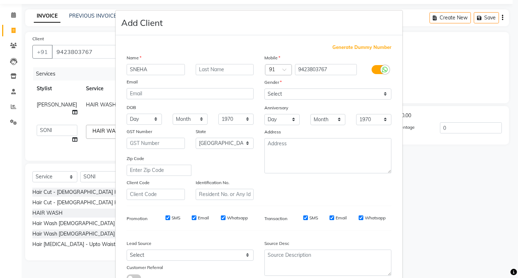
type input "SNEHA"
click at [338, 96] on select "Select [DEMOGRAPHIC_DATA] [DEMOGRAPHIC_DATA] Other Prefer Not To Say" at bounding box center [328, 94] width 127 height 11
select select "female"
click at [265, 89] on select "Select [DEMOGRAPHIC_DATA] [DEMOGRAPHIC_DATA] Other Prefer Not To Say" at bounding box center [328, 94] width 127 height 11
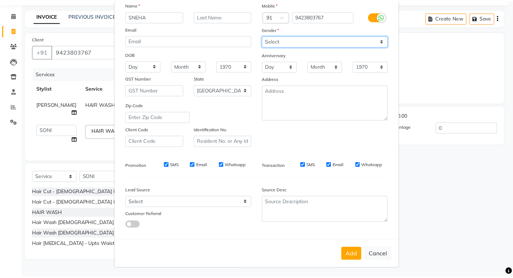
scroll to position [54, 0]
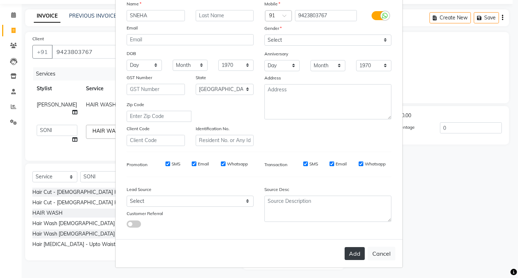
click at [355, 253] on button "Add" at bounding box center [355, 253] width 20 height 13
type input "94******67"
select select
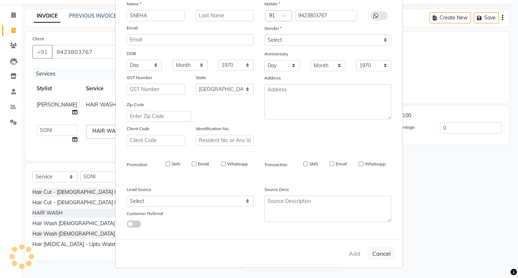
select select "null"
select select
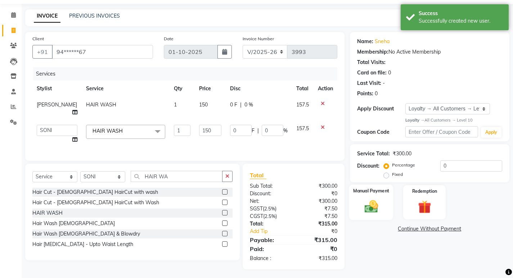
click at [375, 215] on div "Manual Payment" at bounding box center [371, 203] width 44 height 36
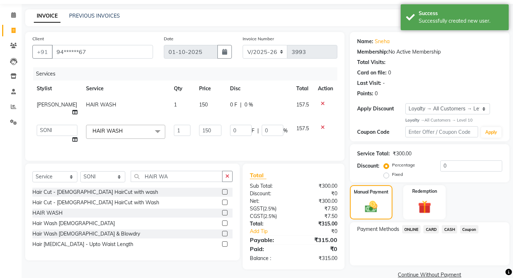
scroll to position [35, 0]
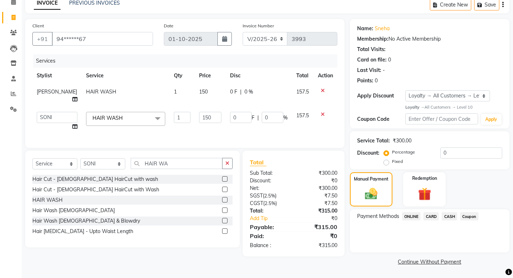
click at [413, 217] on span "ONLINE" at bounding box center [411, 216] width 19 height 8
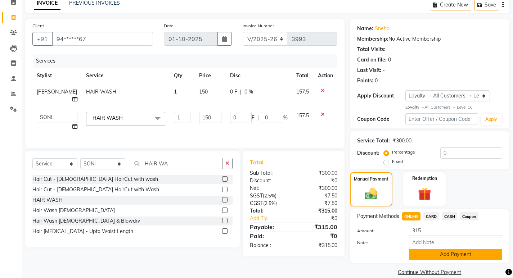
click at [442, 257] on button "Add Payment" at bounding box center [455, 254] width 93 height 11
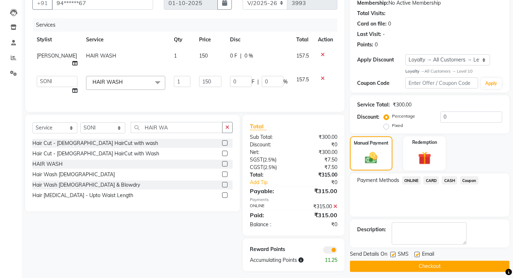
scroll to position [76, 0]
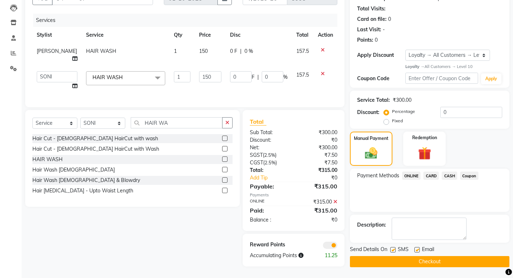
click at [472, 260] on button "Checkout" at bounding box center [429, 261] width 159 height 11
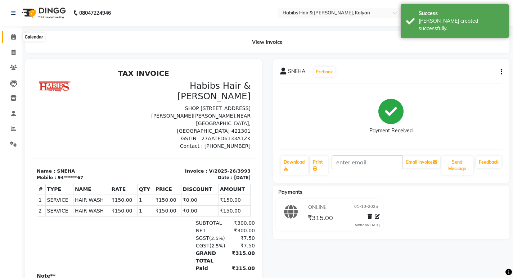
click at [13, 36] on icon at bounding box center [13, 36] width 5 height 5
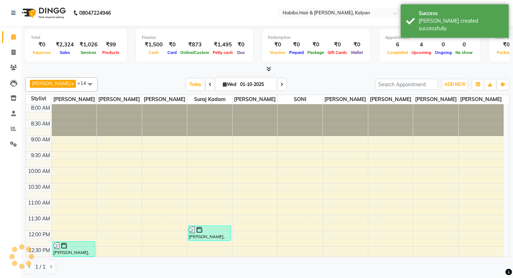
scroll to position [144, 0]
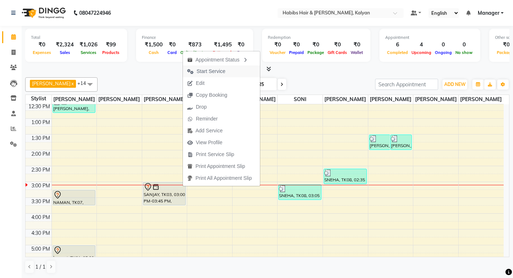
click at [224, 71] on span "Start Service" at bounding box center [211, 72] width 29 height 8
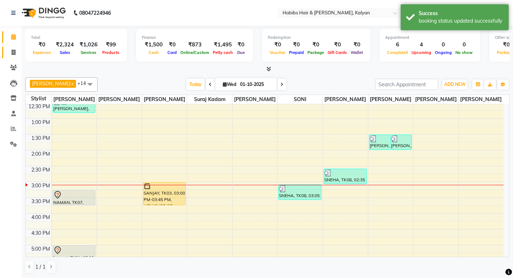
click at [10, 54] on span at bounding box center [13, 53] width 13 height 8
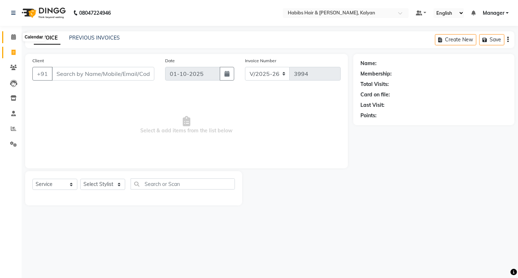
click at [14, 37] on icon at bounding box center [13, 36] width 5 height 5
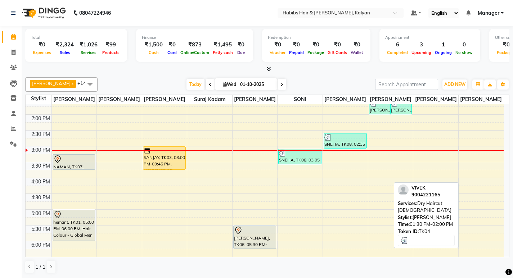
scroll to position [180, 0]
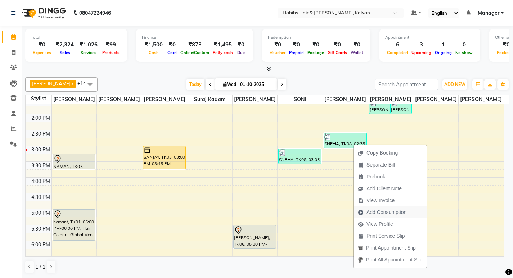
click at [382, 211] on span "Add Consumption" at bounding box center [386, 213] width 40 height 8
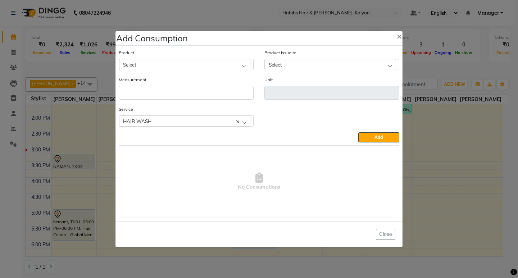
click at [198, 66] on div "Select" at bounding box center [184, 64] width 131 height 11
click at [181, 93] on li "Disposible Hair Towel" at bounding box center [186, 95] width 134 height 15
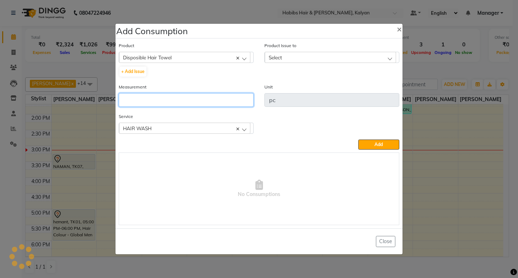
click at [182, 96] on input "number" at bounding box center [186, 100] width 135 height 14
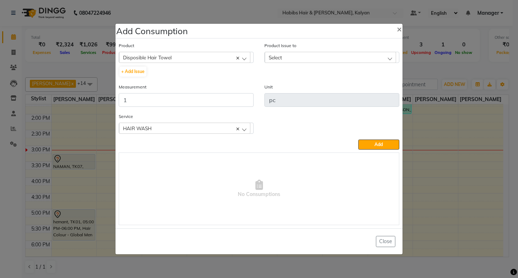
click at [362, 55] on div "Select" at bounding box center [330, 57] width 131 height 11
click at [364, 84] on li "2025-09-28, Issued to: Omkar Patil, Balance: 20" at bounding box center [332, 88] width 134 height 15
click at [382, 145] on span "Add" at bounding box center [379, 144] width 8 height 5
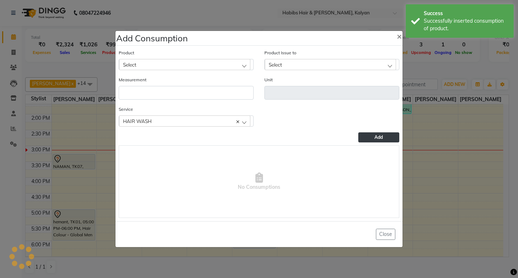
click at [223, 62] on div "Select" at bounding box center [184, 64] width 131 height 11
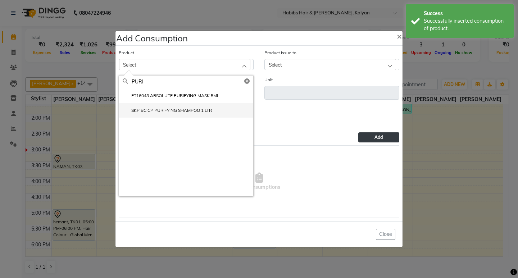
click at [180, 110] on label "SKP BC CP PURIFYING SHAMPOO 1 LTR" at bounding box center [167, 110] width 89 height 6
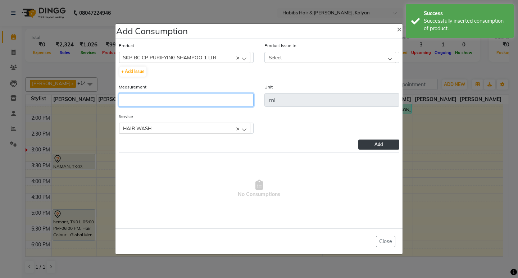
click at [180, 103] on input "number" at bounding box center [186, 100] width 135 height 14
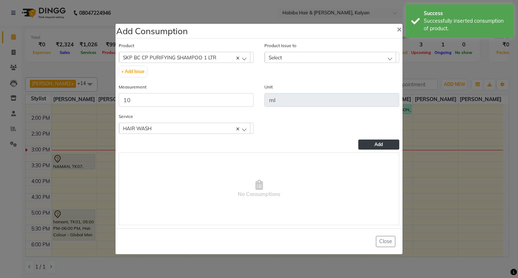
click at [333, 58] on div "Select" at bounding box center [330, 57] width 131 height 11
click at [360, 89] on label "2025-09-13, Issued to: SHALINI, Balance: 731" at bounding box center [323, 88] width 108 height 6
click at [377, 139] on div "Service HAIR WASH HAIR WASH" at bounding box center [259, 126] width 292 height 27
click at [374, 147] on button "Add" at bounding box center [379, 145] width 41 height 10
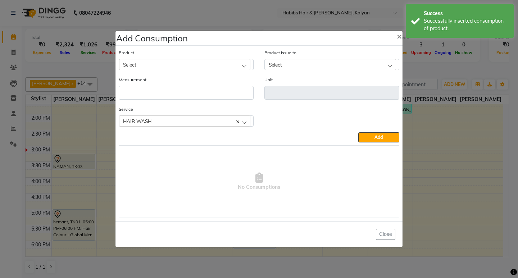
click at [224, 62] on div "Select" at bounding box center [184, 64] width 131 height 11
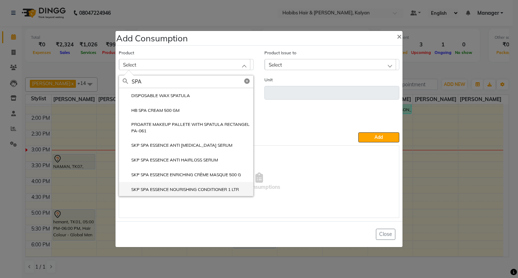
click at [205, 194] on li "SKP SPA ESSENCE NOURISHING CONDITIONER 1 LTR" at bounding box center [186, 189] width 134 height 15
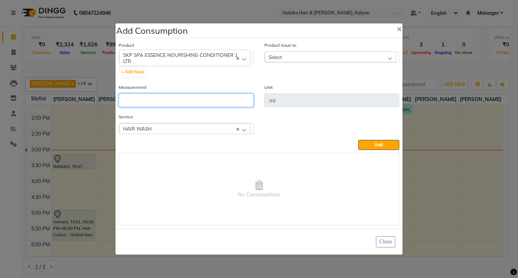
click at [204, 103] on input "number" at bounding box center [186, 101] width 135 height 14
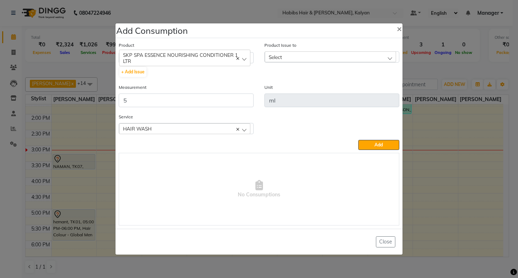
click at [347, 55] on div "Select" at bounding box center [330, 56] width 131 height 11
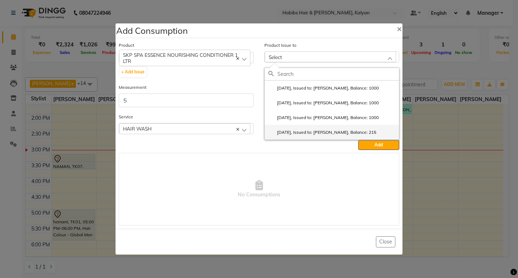
click at [365, 132] on label "2025-07-27, Issued to: SANTOSHI, Balance: 215" at bounding box center [323, 132] width 108 height 6
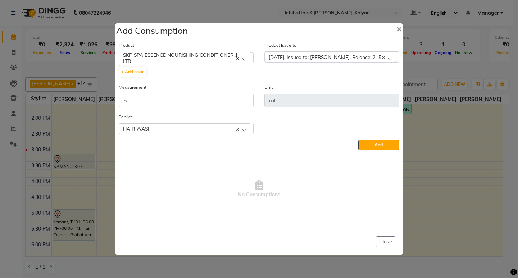
drag, startPoint x: 369, startPoint y: 145, endPoint x: 217, endPoint y: 53, distance: 178.0
click at [366, 145] on button "Add" at bounding box center [379, 145] width 41 height 10
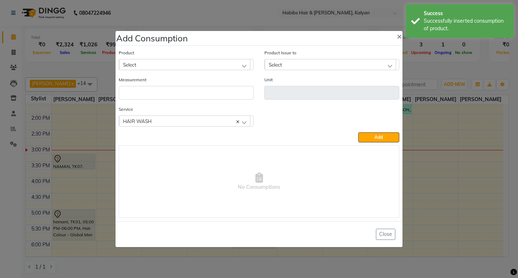
click at [208, 61] on div "Select" at bounding box center [184, 64] width 131 height 11
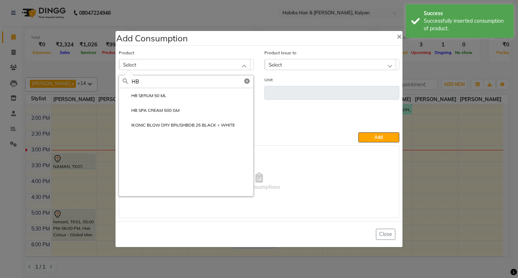
click at [171, 100] on li "HB SERUM 50 ML" at bounding box center [186, 95] width 134 height 15
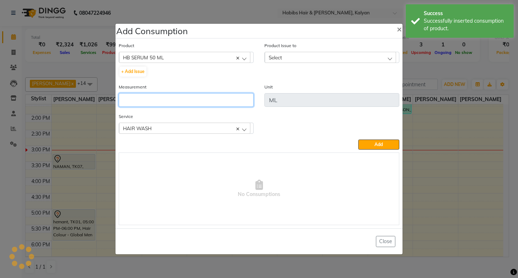
click at [171, 100] on input "number" at bounding box center [186, 100] width 135 height 14
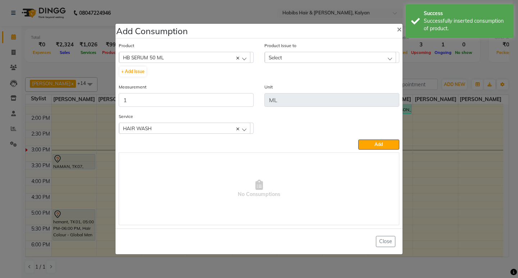
click at [366, 62] on div "Select" at bounding box center [330, 57] width 131 height 11
click at [373, 89] on label "2025-09-29, Issued to: Sagar saindane, Balance: 92" at bounding box center [321, 88] width 105 height 6
click at [378, 143] on span "Add" at bounding box center [379, 144] width 8 height 5
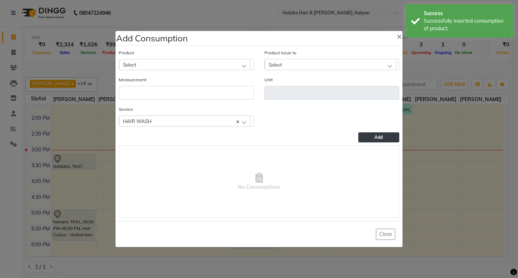
click at [454, 68] on ngb-modal-window "Add Consumption × Product Select 001 BANANA POWDER 10GM Product Issue to Select…" at bounding box center [259, 139] width 518 height 278
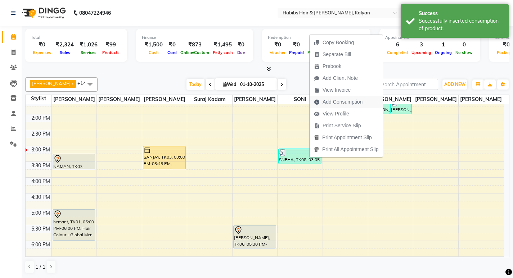
click at [356, 103] on span "Add Consumption" at bounding box center [343, 102] width 40 height 8
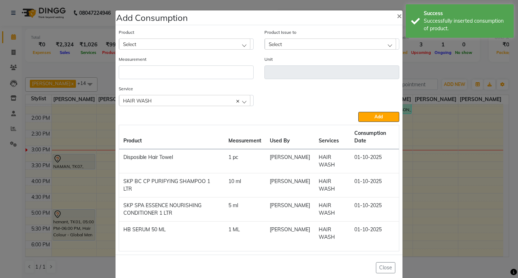
click at [181, 47] on div "Select" at bounding box center [184, 44] width 131 height 11
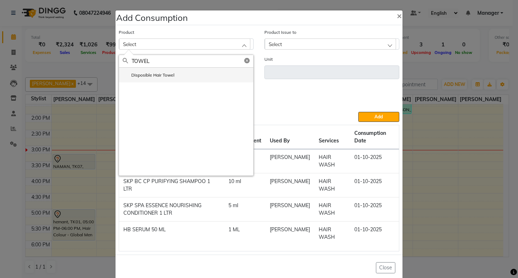
drag, startPoint x: 180, startPoint y: 67, endPoint x: 169, endPoint y: 77, distance: 14.5
click at [169, 77] on label "Disposible Hair Towel" at bounding box center [149, 75] width 52 height 6
click at [169, 77] on div "Measurement" at bounding box center [186, 67] width 135 height 24
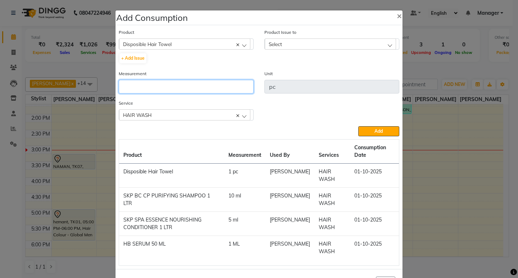
click at [188, 87] on input "number" at bounding box center [186, 87] width 135 height 14
click at [380, 41] on div "Select" at bounding box center [330, 44] width 131 height 11
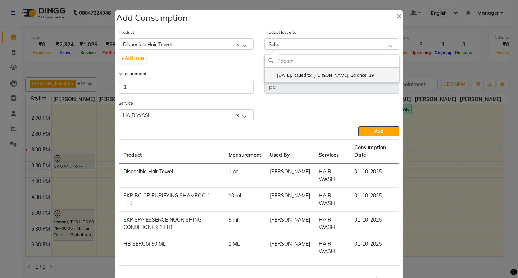
click at [380, 68] on li "2025-09-28, Issued to: Omkar Patil, Balance: 19" at bounding box center [332, 75] width 134 height 15
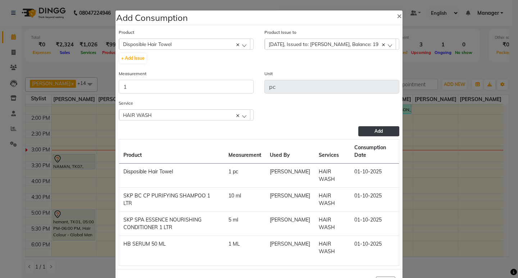
click at [379, 129] on span "Add" at bounding box center [379, 131] width 8 height 5
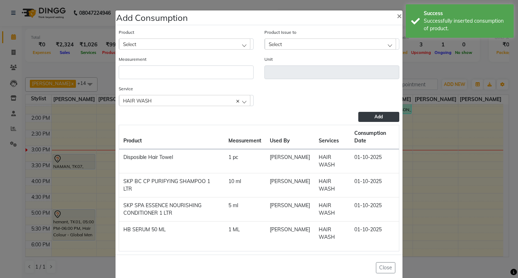
click at [213, 43] on div "Select" at bounding box center [184, 44] width 131 height 11
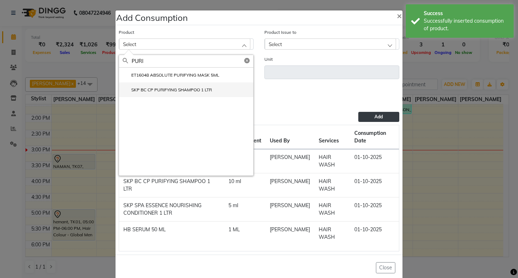
click at [198, 85] on li "SKP BC CP PURIFYING SHAMPOO 1 LTR" at bounding box center [186, 89] width 134 height 15
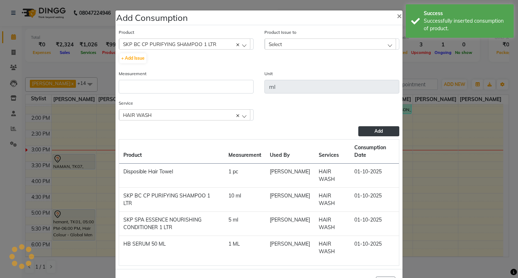
drag, startPoint x: 204, startPoint y: 72, endPoint x: 208, endPoint y: 85, distance: 13.4
click at [207, 80] on div "Measurement" at bounding box center [186, 82] width 135 height 24
click at [208, 85] on input "number" at bounding box center [186, 87] width 135 height 14
click at [364, 42] on div "Select" at bounding box center [330, 44] width 131 height 11
click at [369, 74] on li "2025-09-13, Issued to: SHALINI, Balance: 721" at bounding box center [332, 75] width 134 height 15
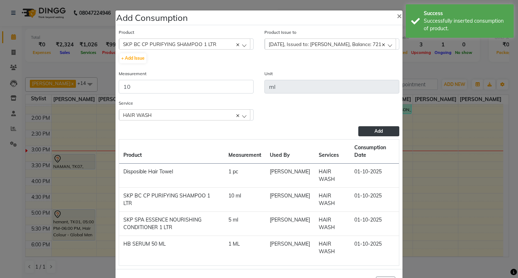
click at [381, 130] on button "Add" at bounding box center [379, 131] width 41 height 10
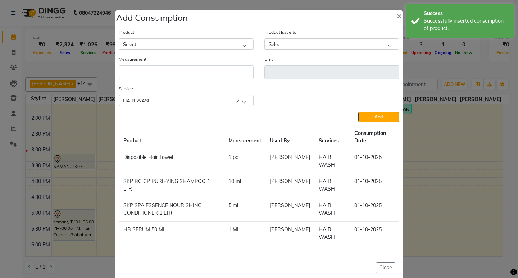
click at [211, 41] on div "Select" at bounding box center [184, 44] width 131 height 11
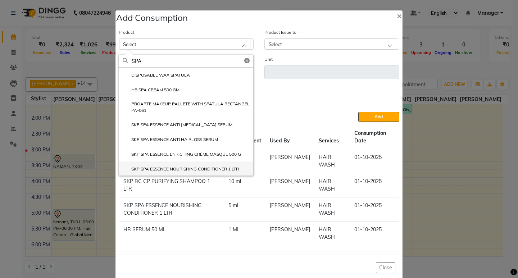
click at [224, 167] on label "SKP SPA ESSENCE NOURISHING CONDITIONER 1 LTR" at bounding box center [181, 169] width 116 height 6
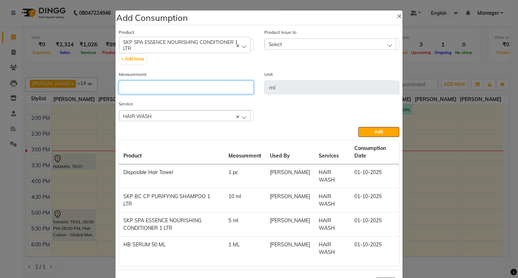
click at [216, 88] on input "number" at bounding box center [186, 88] width 135 height 14
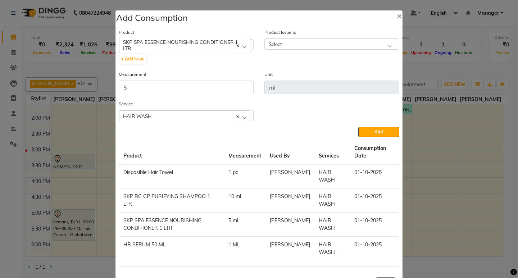
click at [353, 41] on div "Select" at bounding box center [330, 44] width 131 height 11
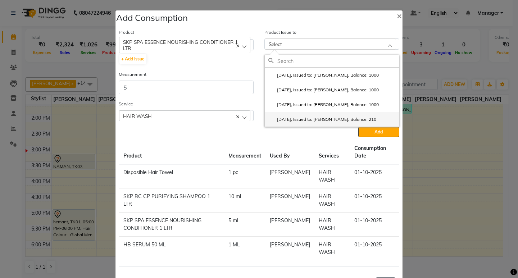
click at [360, 118] on label "2025-07-27, Issued to: SANTOSHI, Balance: 210" at bounding box center [323, 119] width 108 height 6
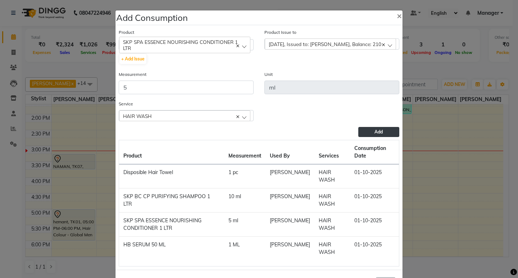
click at [375, 130] on span "Add" at bounding box center [379, 131] width 8 height 5
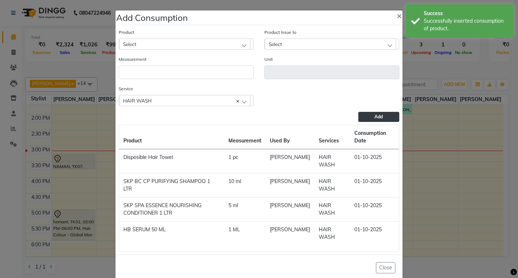
click at [202, 37] on div "Product Select 001 BANANA POWDER 10GM" at bounding box center [186, 38] width 135 height 21
click at [209, 47] on div "Select" at bounding box center [184, 44] width 131 height 11
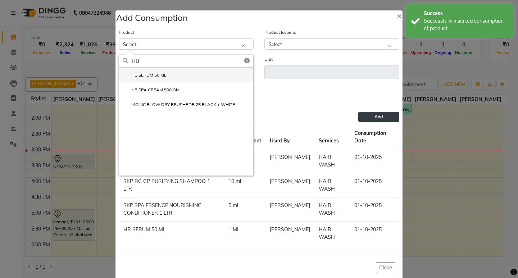
click at [177, 77] on li "HB SERUM 50 ML" at bounding box center [186, 75] width 134 height 15
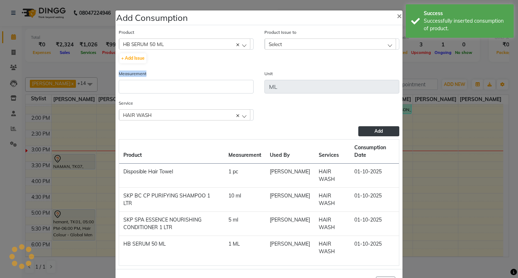
click at [177, 77] on div "Measurement" at bounding box center [186, 82] width 135 height 24
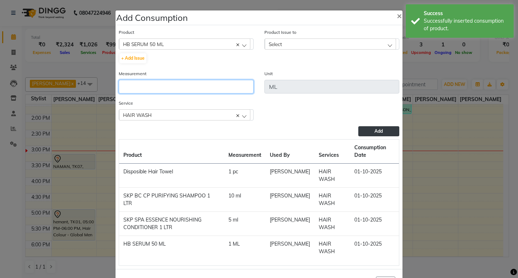
click at [181, 88] on input "number" at bounding box center [186, 87] width 135 height 14
click at [374, 40] on div "Select" at bounding box center [330, 44] width 131 height 11
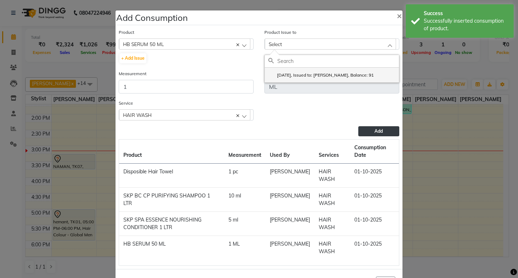
click at [378, 77] on li "2025-09-29, Issued to: Sagar saindane, Balance: 91" at bounding box center [332, 75] width 134 height 15
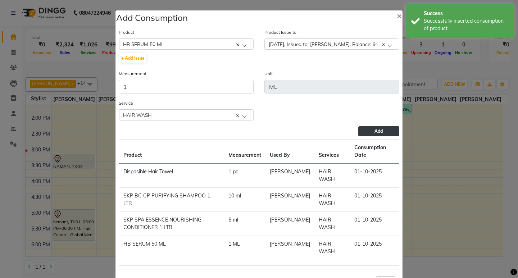
click at [375, 131] on span "Add" at bounding box center [379, 131] width 8 height 5
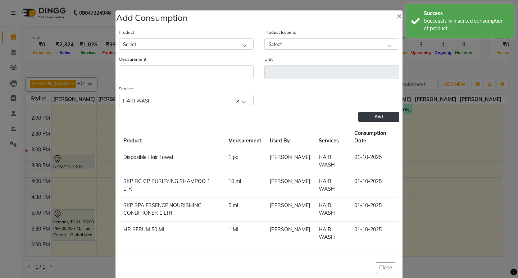
click at [427, 83] on ngb-modal-window "Add Consumption × Product Select 001 BANANA POWDER 10GM Product Issue to Select…" at bounding box center [259, 139] width 518 height 278
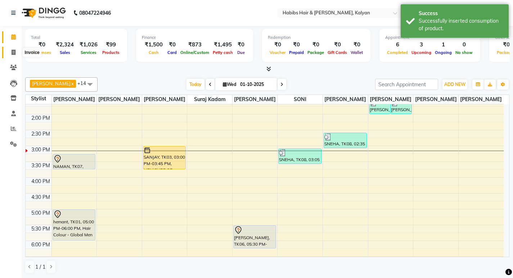
click at [12, 50] on icon at bounding box center [14, 52] width 4 height 5
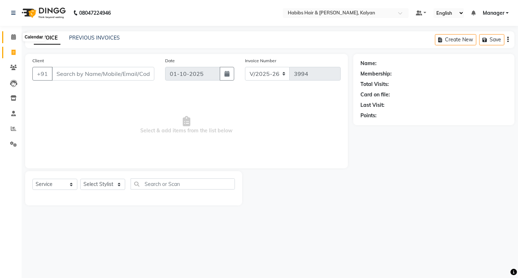
click at [12, 34] on icon at bounding box center [13, 36] width 5 height 5
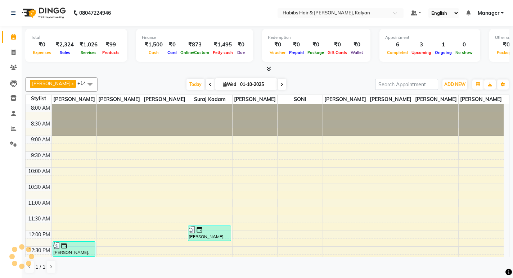
click at [502, 15] on link "Manager" at bounding box center [491, 13] width 26 height 8
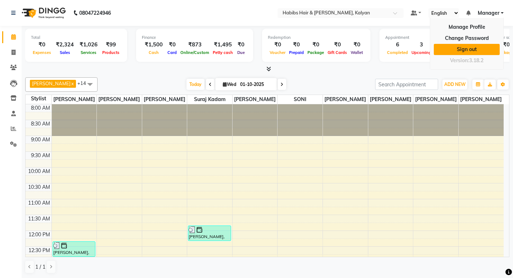
click at [471, 50] on link "Sign out" at bounding box center [467, 49] width 66 height 11
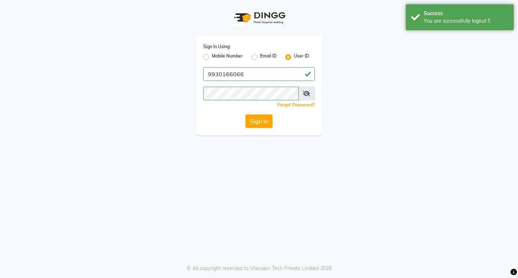
click at [212, 57] on label "Mobile Number" at bounding box center [227, 57] width 31 height 9
click at [212, 57] on input "Mobile Number" at bounding box center [214, 55] width 5 height 5
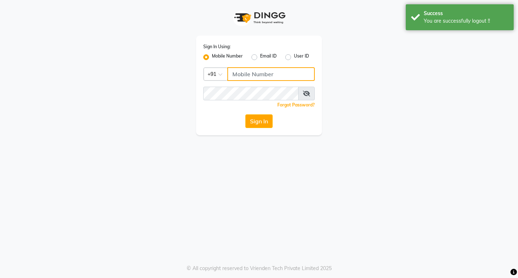
click at [264, 74] on input "Username" at bounding box center [270, 74] width 87 height 14
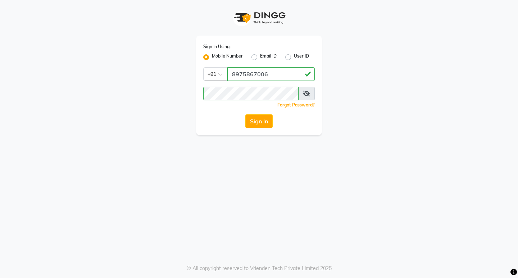
drag, startPoint x: 246, startPoint y: 181, endPoint x: 246, endPoint y: 170, distance: 10.8
click at [246, 180] on div "Sign In Using: Mobile Number Email ID User ID Country Code × +91 8975867006 Rem…" at bounding box center [259, 139] width 518 height 278
click at [252, 122] on button "Sign In" at bounding box center [258, 121] width 27 height 14
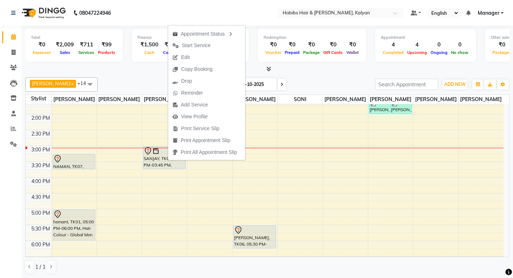
click at [150, 17] on nav "08047224946 Select Location × Habibs Hair & Beauty Kalyan, Kalyan Default Panel…" at bounding box center [256, 13] width 513 height 26
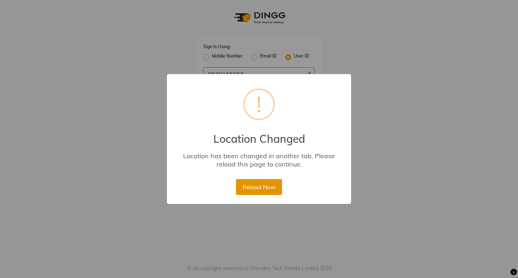
click at [254, 187] on button "Reload Now" at bounding box center [259, 187] width 46 height 16
